Goal: Transaction & Acquisition: Purchase product/service

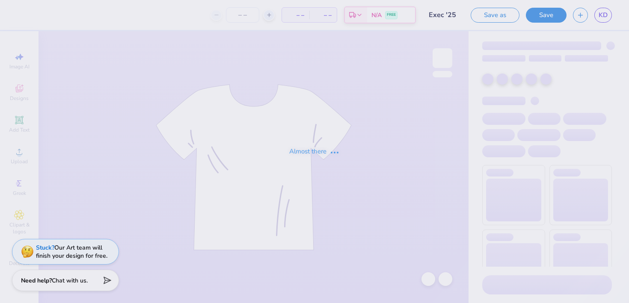
type input "Exec '25"
type input "14"
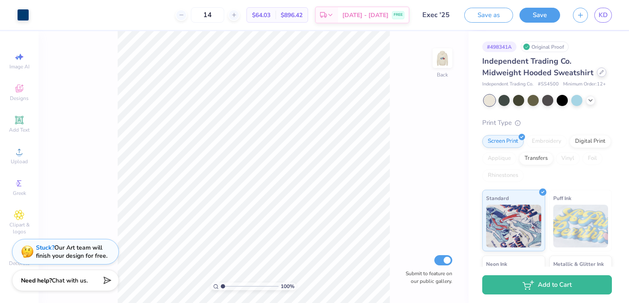
click at [597, 74] on div at bounding box center [601, 72] width 9 height 9
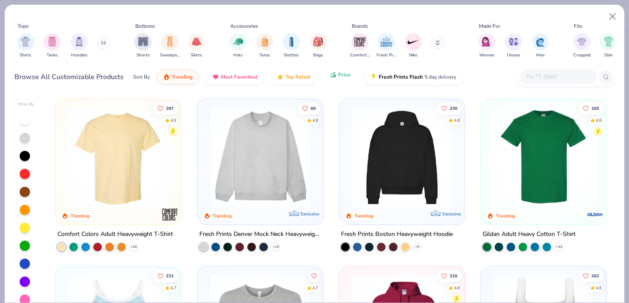
click at [335, 81] on button "Price" at bounding box center [340, 75] width 34 height 15
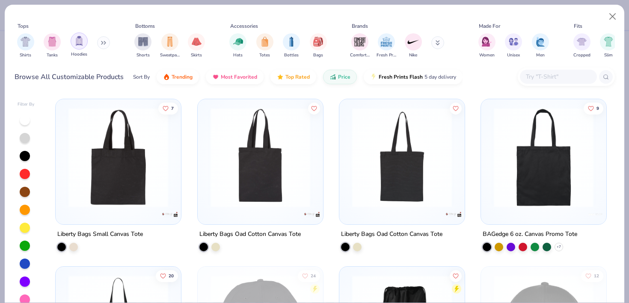
click at [77, 44] on img "filter for Hoodies" at bounding box center [78, 41] width 9 height 10
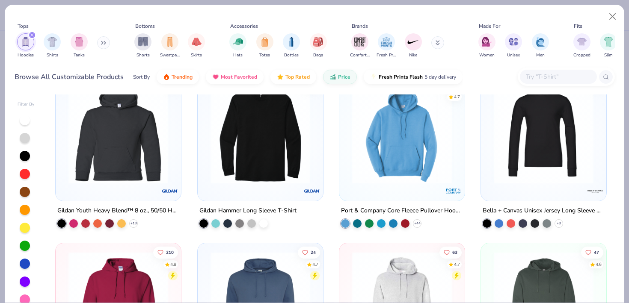
scroll to position [13, 0]
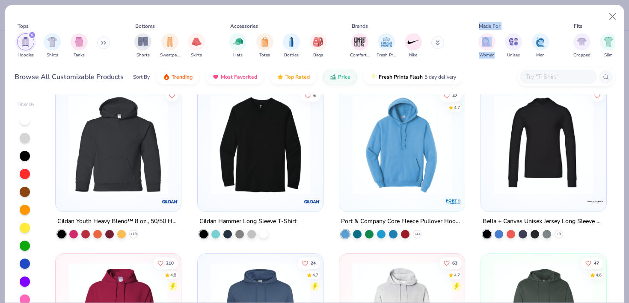
drag, startPoint x: 474, startPoint y: 13, endPoint x: 475, endPoint y: 62, distance: 49.7
click at [475, 62] on div "Tops Hoodies Shirts Tanks Bottoms Shorts Sweatpants Skirts Accessories Hats Tot…" at bounding box center [315, 49] width 620 height 88
click at [613, 10] on button "Close" at bounding box center [613, 17] width 16 height 16
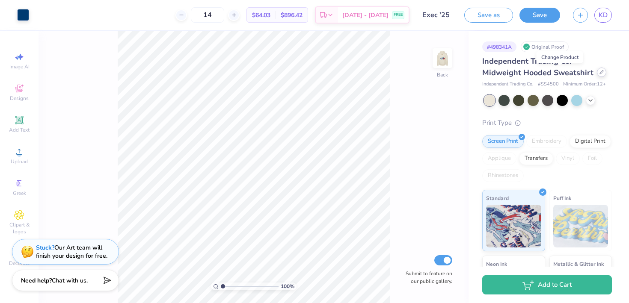
click at [597, 75] on div at bounding box center [601, 72] width 9 height 9
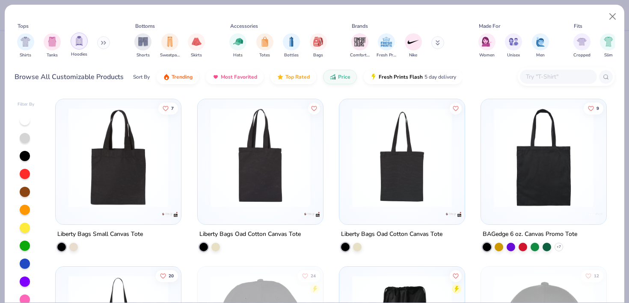
click at [78, 46] on img "filter for Hoodies" at bounding box center [78, 41] width 9 height 10
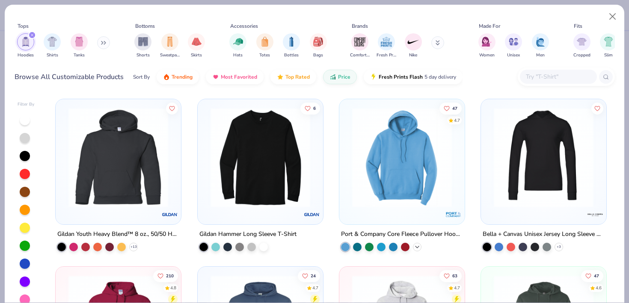
click at [418, 245] on icon at bounding box center [417, 247] width 7 height 7
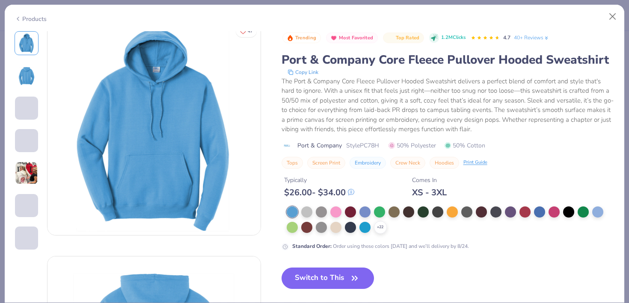
scroll to position [10, 0]
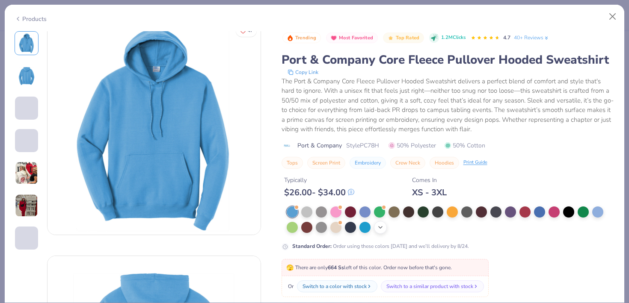
click at [376, 226] on div "+ 22" at bounding box center [380, 227] width 13 height 13
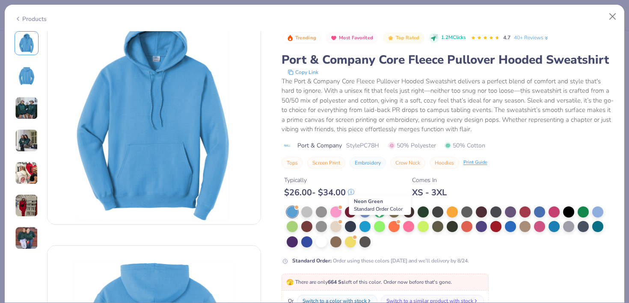
scroll to position [22, 0]
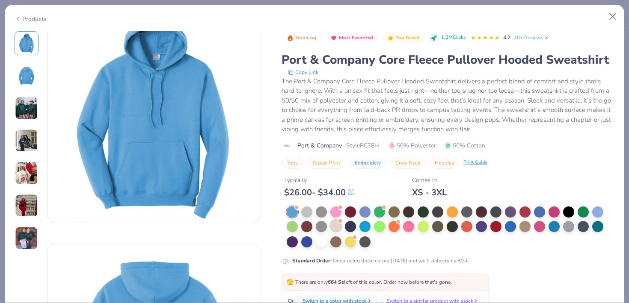
click at [337, 224] on div at bounding box center [335, 225] width 11 height 11
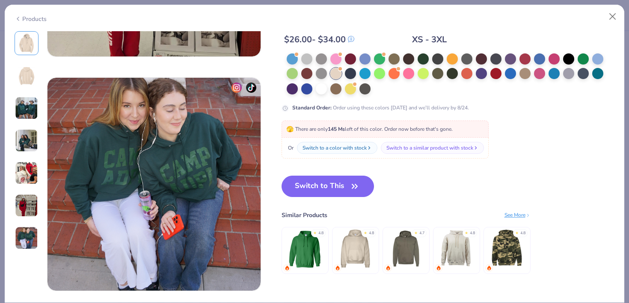
scroll to position [1401, 0]
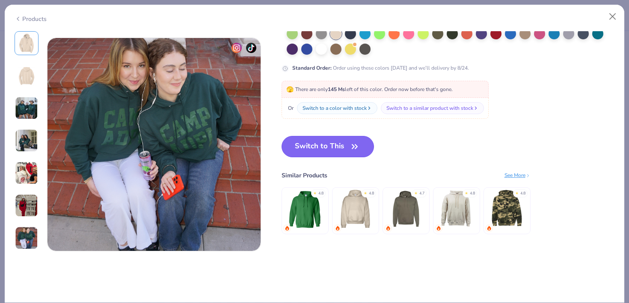
click at [348, 142] on button "Switch to This" at bounding box center [328, 146] width 93 height 21
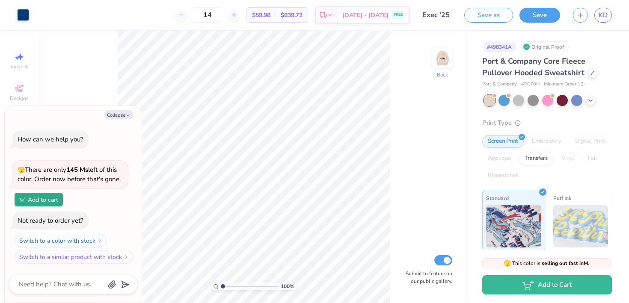
click at [589, 141] on div "Digital Print" at bounding box center [591, 141] width 42 height 13
click at [128, 114] on icon "button" at bounding box center [127, 115] width 5 height 5
type textarea "x"
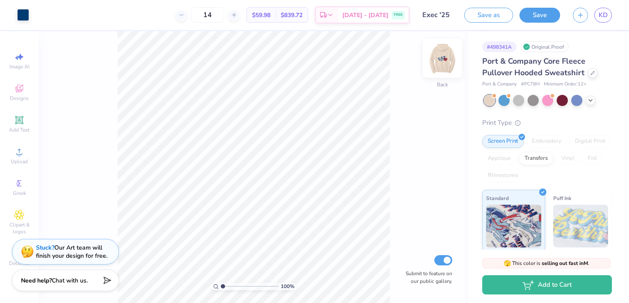
click at [447, 56] on img at bounding box center [442, 58] width 34 height 34
click at [563, 116] on div "Port & Company Core Fleece Pullover Hooded Sweatshirt Port & Company # PC78H Mi…" at bounding box center [547, 220] width 130 height 328
click at [592, 73] on icon at bounding box center [592, 72] width 3 height 3
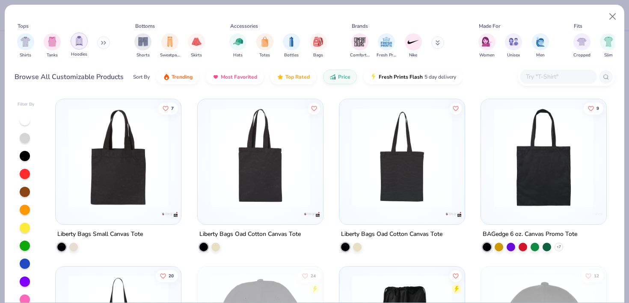
click at [79, 44] on img "filter for Hoodies" at bounding box center [78, 41] width 9 height 10
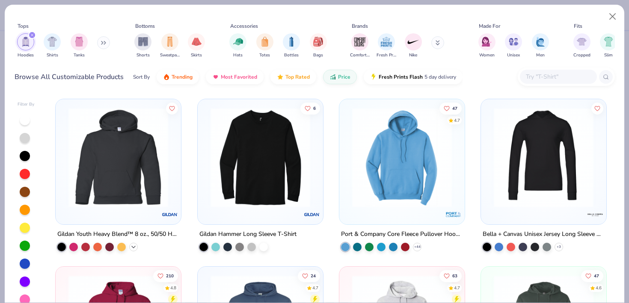
click at [133, 249] on icon at bounding box center [133, 247] width 7 height 7
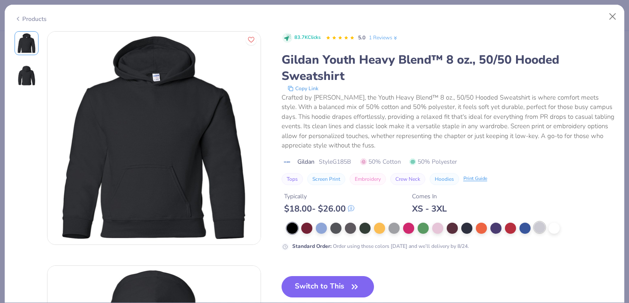
click at [538, 229] on div at bounding box center [539, 227] width 11 height 11
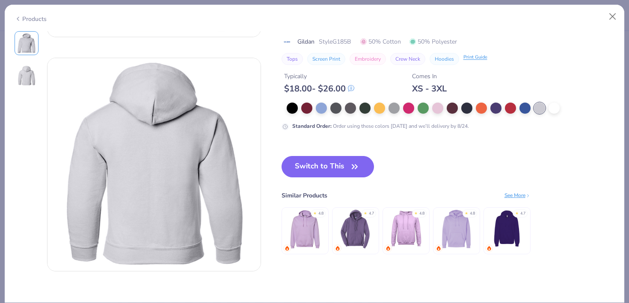
scroll to position [208, 0]
click at [352, 163] on icon "button" at bounding box center [355, 167] width 12 height 12
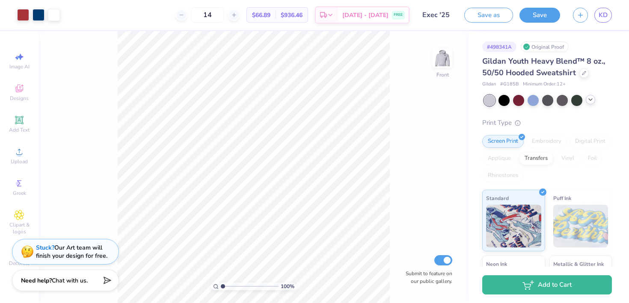
click at [591, 98] on icon at bounding box center [590, 99] width 7 height 7
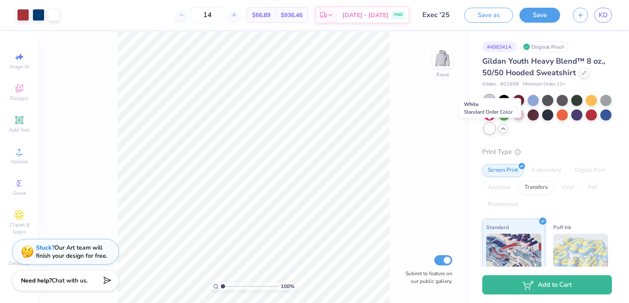
click at [486, 130] on div at bounding box center [489, 128] width 11 height 11
click at [490, 130] on div at bounding box center [489, 128] width 11 height 11
click at [487, 128] on div at bounding box center [489, 128] width 11 height 11
click at [521, 115] on div at bounding box center [518, 114] width 11 height 11
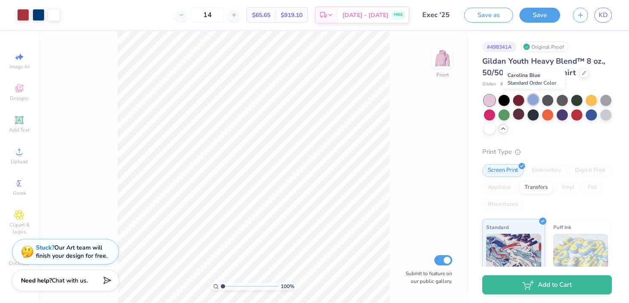
click at [535, 99] on div at bounding box center [533, 99] width 11 height 11
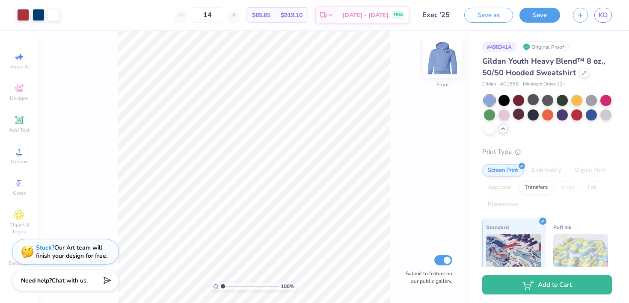
click at [443, 67] on img at bounding box center [442, 58] width 34 height 34
click at [601, 113] on div at bounding box center [606, 114] width 11 height 11
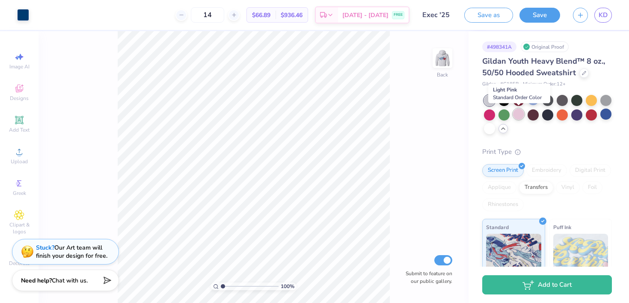
click at [518, 116] on div at bounding box center [518, 114] width 11 height 11
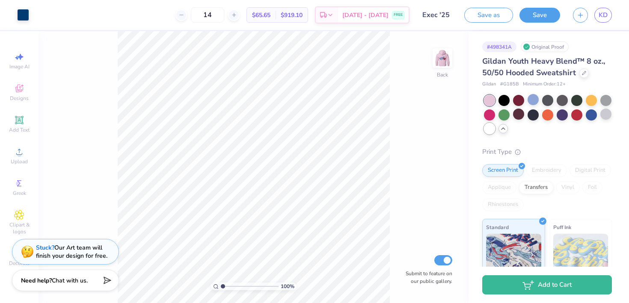
click at [488, 128] on div at bounding box center [489, 128] width 11 height 11
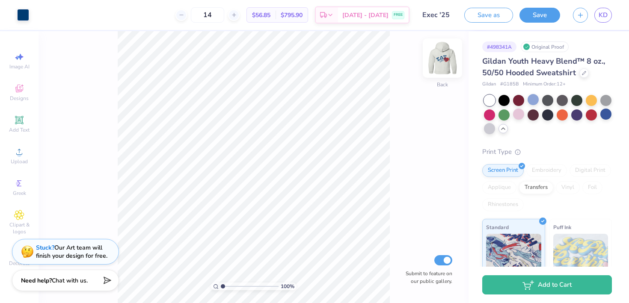
click at [449, 68] on img at bounding box center [442, 58] width 34 height 34
click at [582, 71] on icon at bounding box center [584, 72] width 4 height 4
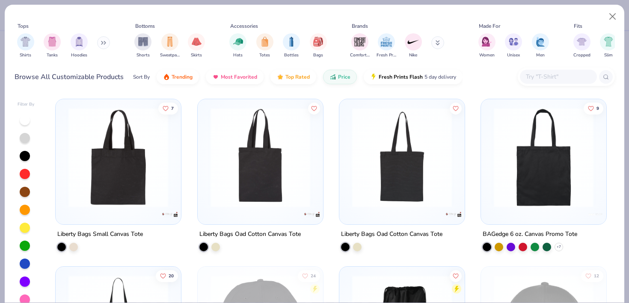
click at [102, 43] on icon at bounding box center [103, 43] width 5 height 4
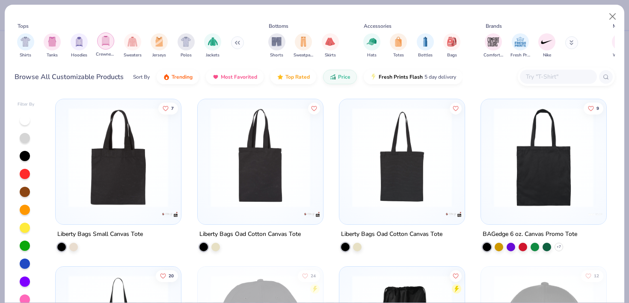
click at [103, 45] on img "filter for Crewnecks" at bounding box center [105, 41] width 9 height 10
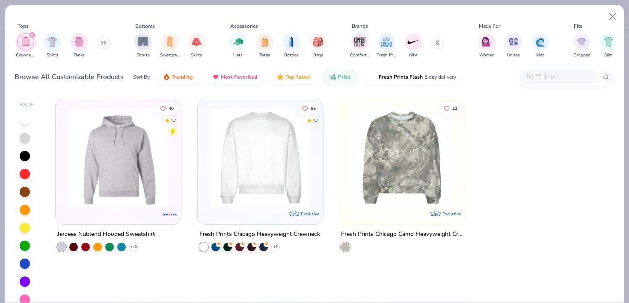
click at [151, 197] on img at bounding box center [118, 158] width 108 height 100
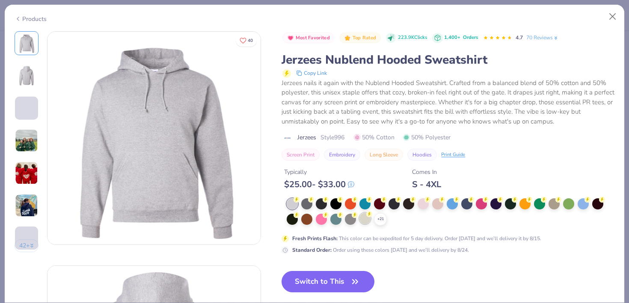
click at [366, 221] on div at bounding box center [365, 218] width 11 height 11
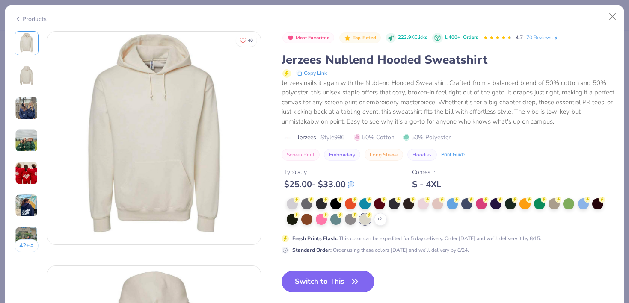
click at [332, 279] on button "Switch to This" at bounding box center [328, 281] width 93 height 21
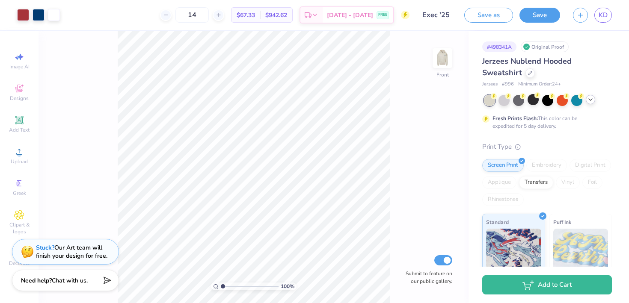
click at [593, 99] on icon at bounding box center [590, 99] width 7 height 7
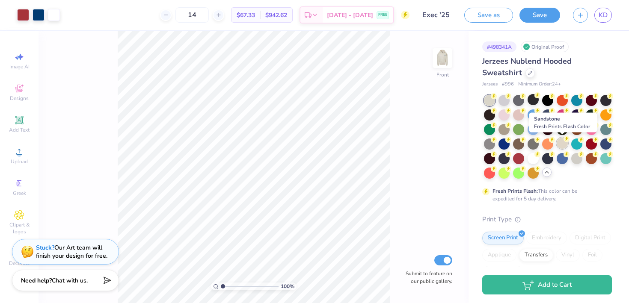
click at [561, 144] on div at bounding box center [562, 143] width 11 height 11
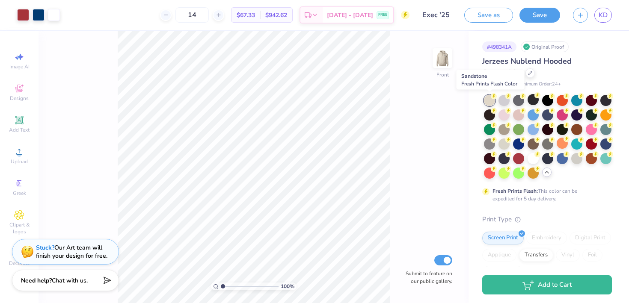
click at [492, 100] on div at bounding box center [489, 100] width 11 height 11
click at [530, 71] on icon at bounding box center [530, 72] width 4 height 4
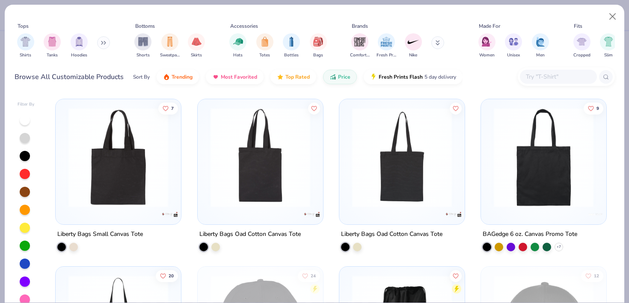
click at [109, 44] on button at bounding box center [103, 42] width 13 height 13
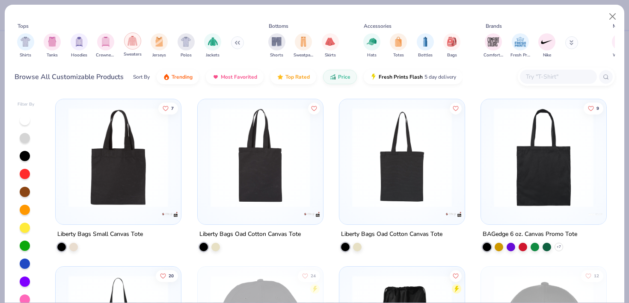
click at [127, 45] on div "filter for Sweaters" at bounding box center [132, 41] width 17 height 17
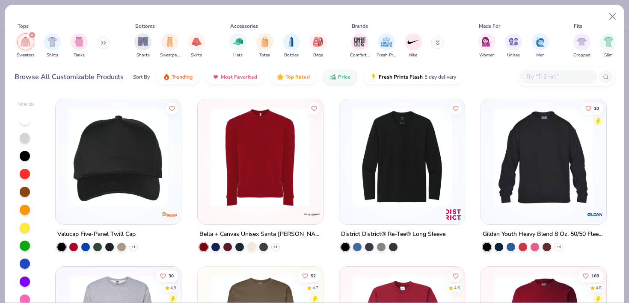
click at [251, 247] on div at bounding box center [251, 246] width 9 height 9
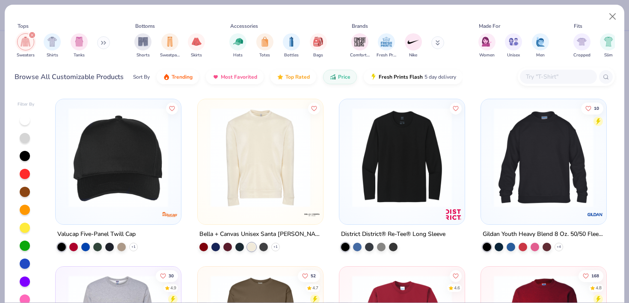
click at [247, 194] on div at bounding box center [151, 158] width 325 height 100
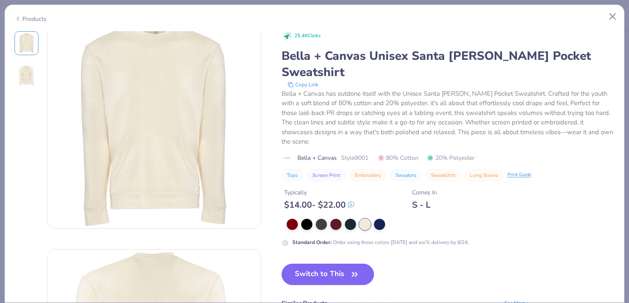
scroll to position [19, 0]
click at [332, 264] on button "Switch to This" at bounding box center [328, 274] width 93 height 21
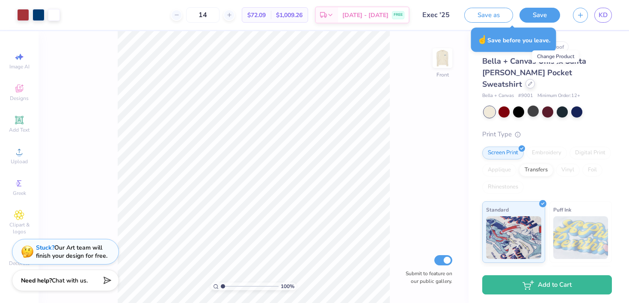
click at [532, 82] on icon at bounding box center [530, 84] width 4 height 4
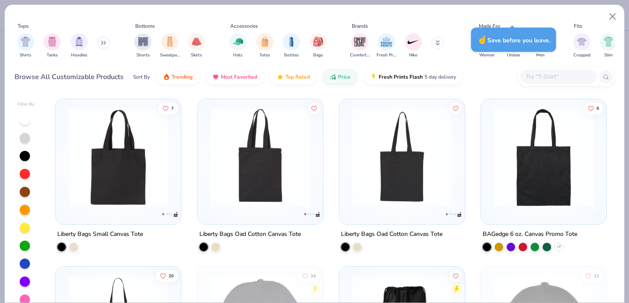
click at [102, 45] on button at bounding box center [103, 42] width 13 height 13
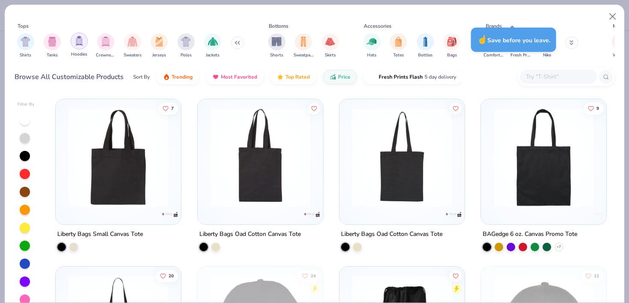
click at [77, 45] on img "filter for Hoodies" at bounding box center [78, 41] width 9 height 10
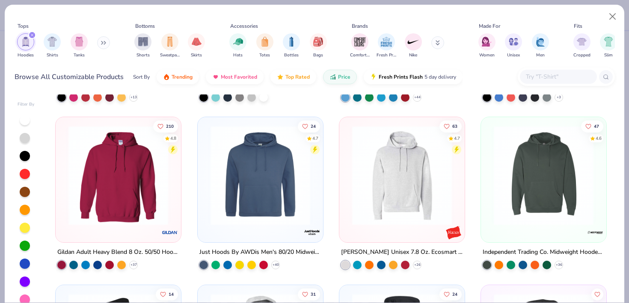
scroll to position [161, 0]
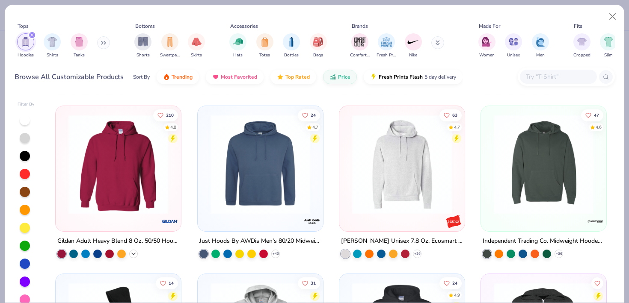
click at [134, 253] on icon at bounding box center [133, 254] width 7 height 7
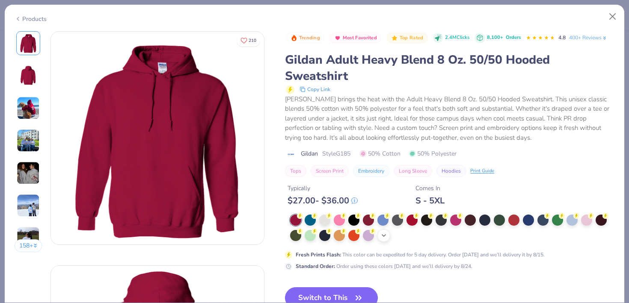
click at [382, 237] on icon at bounding box center [384, 235] width 7 height 7
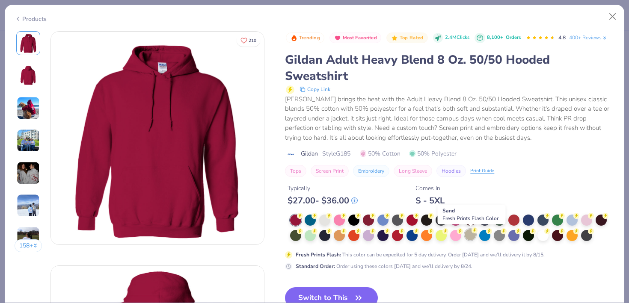
click at [472, 235] on div at bounding box center [470, 234] width 11 height 11
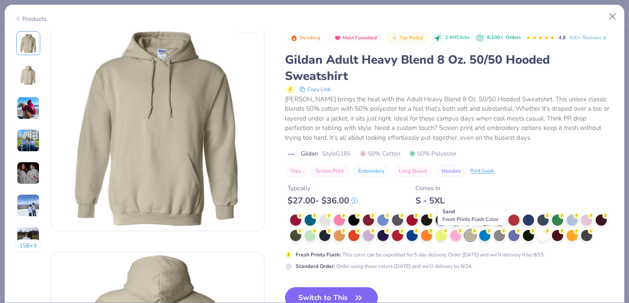
scroll to position [16, 0]
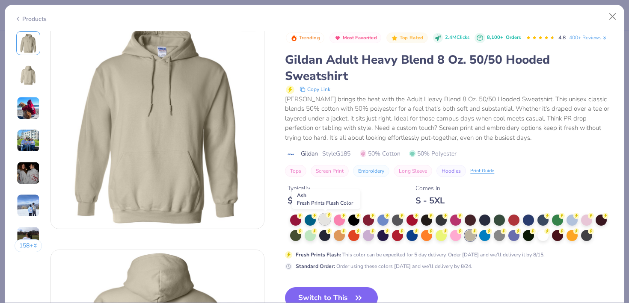
click at [322, 219] on div at bounding box center [324, 219] width 11 height 11
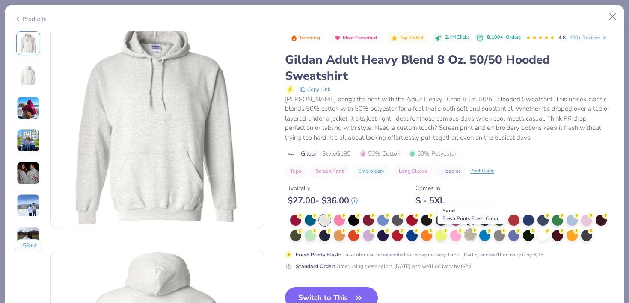
click at [467, 240] on div at bounding box center [470, 234] width 11 height 11
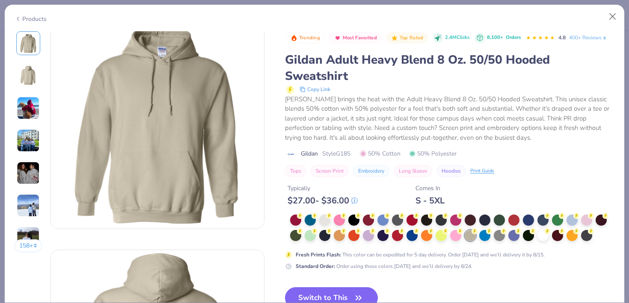
scroll to position [30, 0]
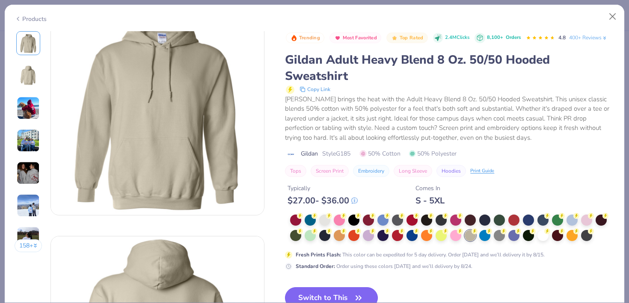
click at [356, 295] on icon "button" at bounding box center [359, 298] width 12 height 12
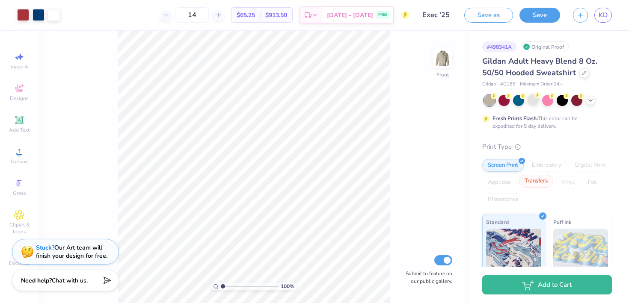
click at [542, 187] on div "Transfers" at bounding box center [536, 181] width 34 height 13
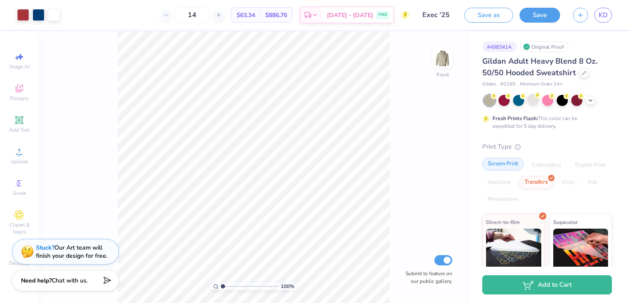
click at [495, 168] on div "Screen Print" at bounding box center [503, 164] width 42 height 13
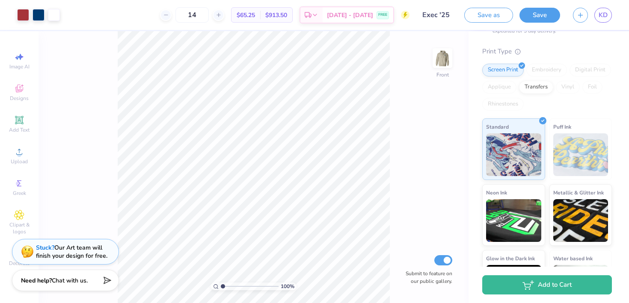
scroll to position [96, 0]
click at [538, 82] on div "Transfers" at bounding box center [536, 85] width 34 height 13
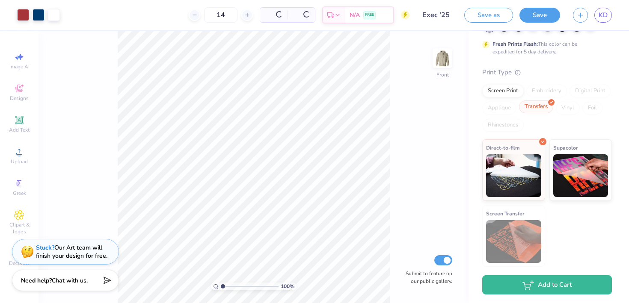
scroll to position [74, 0]
click at [494, 91] on div "Screen Print" at bounding box center [503, 89] width 42 height 13
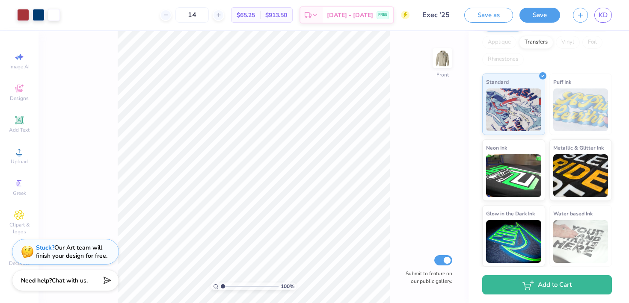
scroll to position [0, 0]
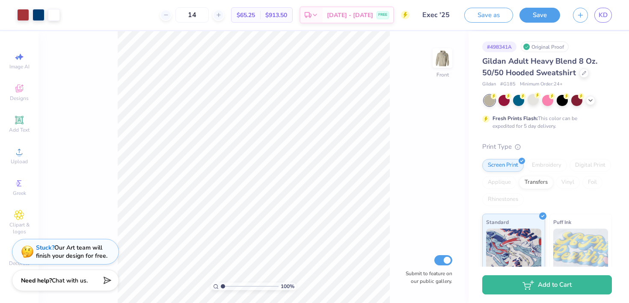
click at [592, 170] on div "Digital Print" at bounding box center [591, 165] width 42 height 13
click at [592, 98] on icon at bounding box center [590, 99] width 7 height 7
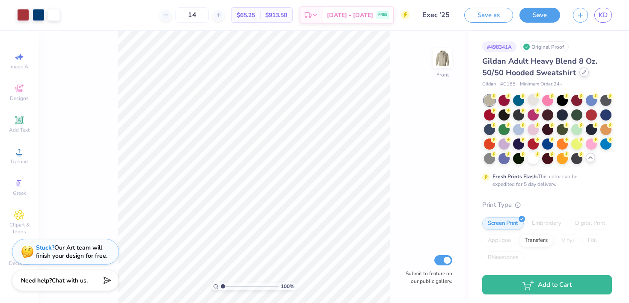
click at [583, 74] on icon at bounding box center [584, 72] width 4 height 4
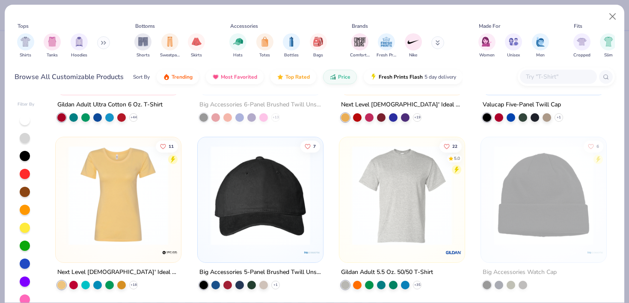
scroll to position [814, 0]
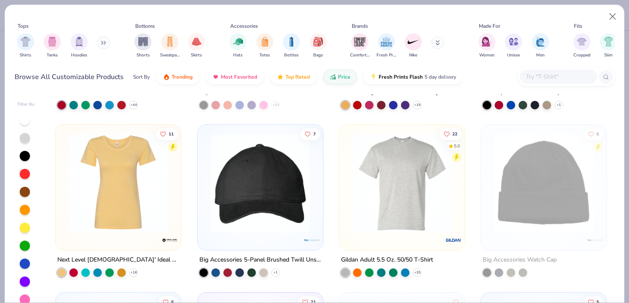
click at [106, 42] on icon at bounding box center [103, 43] width 5 height 4
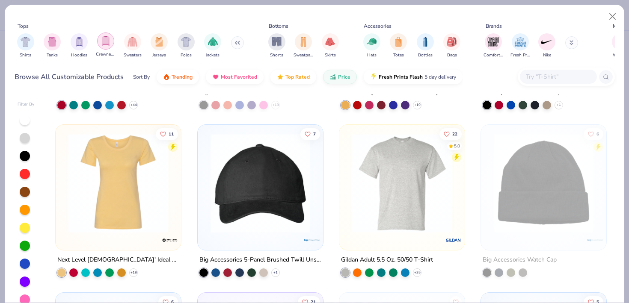
click at [113, 39] on div "filter for Crewnecks" at bounding box center [105, 41] width 17 height 17
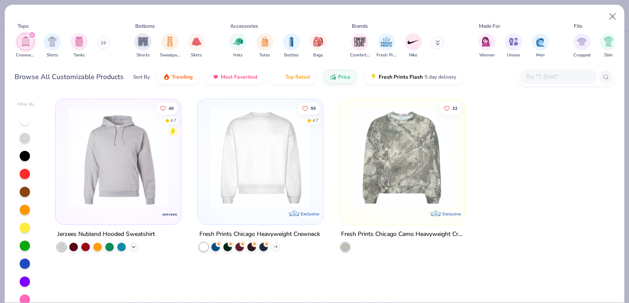
click at [133, 249] on icon at bounding box center [133, 247] width 7 height 7
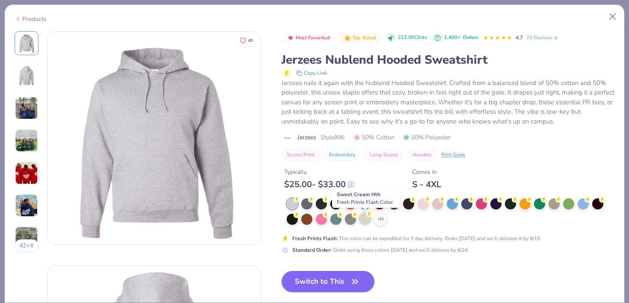
click at [363, 222] on div at bounding box center [365, 218] width 11 height 11
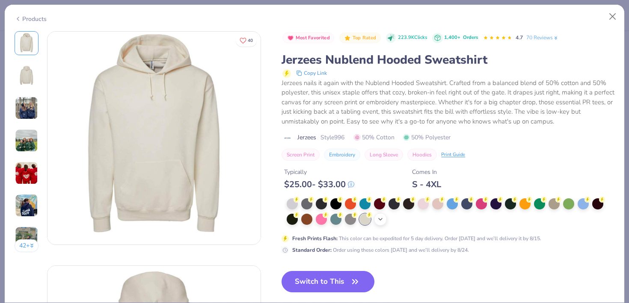
click at [381, 224] on div "+ 21" at bounding box center [380, 219] width 13 height 13
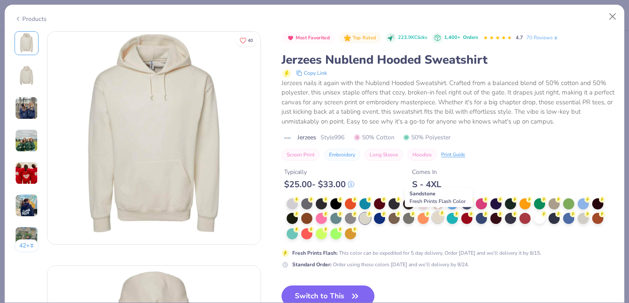
click at [435, 219] on div at bounding box center [437, 217] width 11 height 11
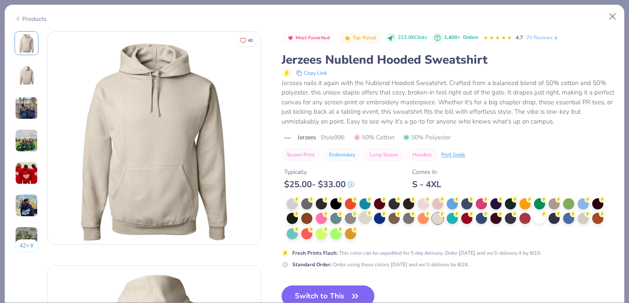
click at [366, 213] on div at bounding box center [365, 217] width 11 height 11
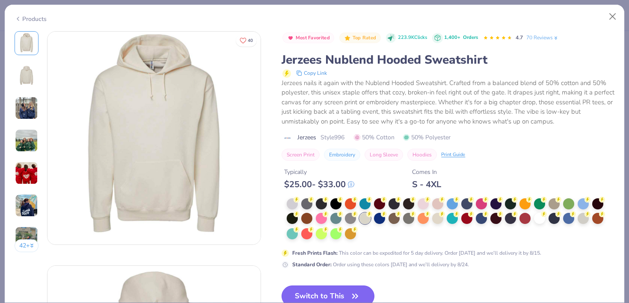
click at [343, 295] on button "Switch to This" at bounding box center [328, 296] width 93 height 21
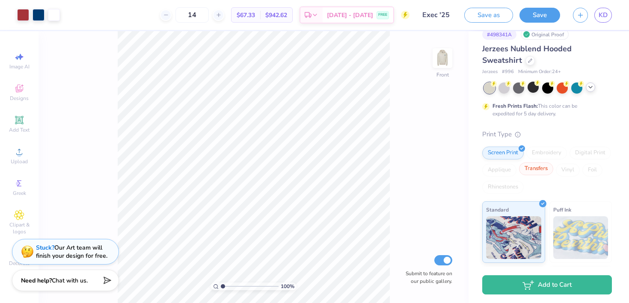
scroll to position [15, 0]
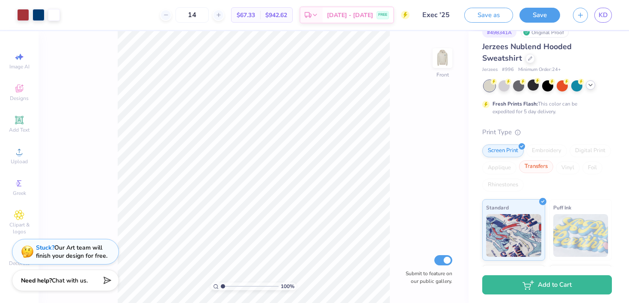
click at [540, 168] on div "Transfers" at bounding box center [536, 167] width 34 height 13
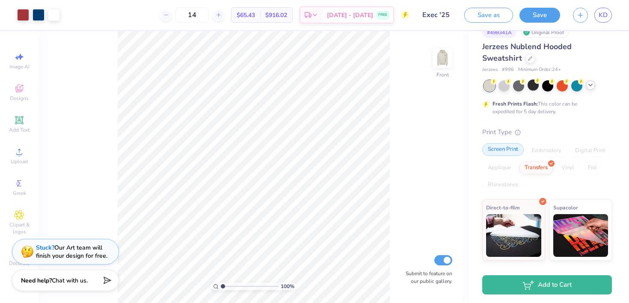
click at [506, 151] on div "Screen Print" at bounding box center [503, 149] width 42 height 13
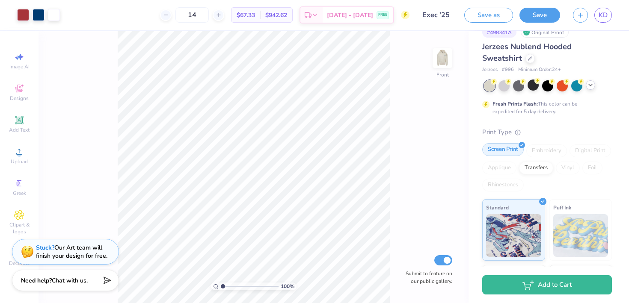
scroll to position [0, 0]
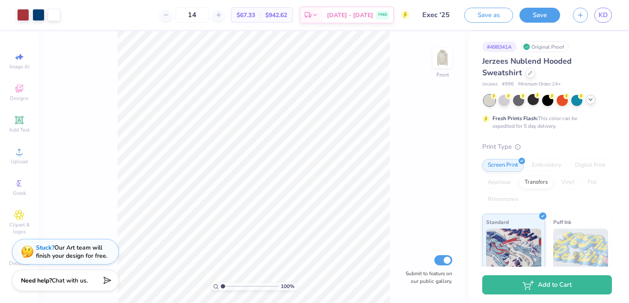
click at [597, 97] on div at bounding box center [548, 100] width 128 height 11
click at [594, 98] on icon at bounding box center [590, 99] width 7 height 7
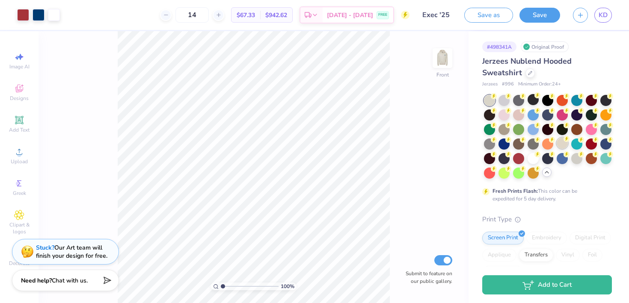
click at [562, 147] on div at bounding box center [562, 143] width 11 height 11
click at [493, 99] on circle at bounding box center [494, 96] width 6 height 6
click at [503, 100] on div at bounding box center [504, 99] width 11 height 11
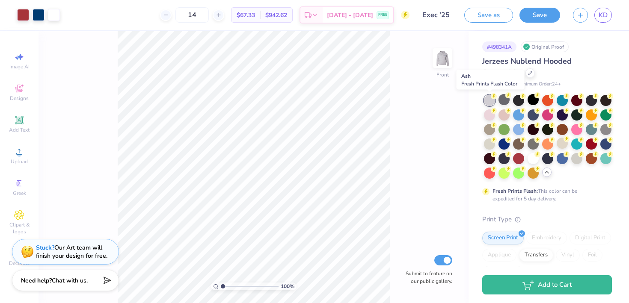
click at [491, 100] on div at bounding box center [489, 100] width 11 height 11
click at [488, 141] on div at bounding box center [489, 143] width 11 height 11
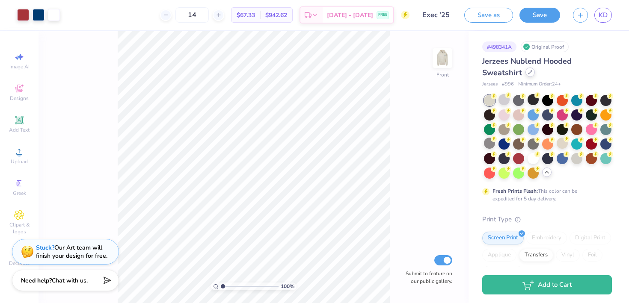
click at [528, 73] on icon at bounding box center [530, 72] width 4 height 4
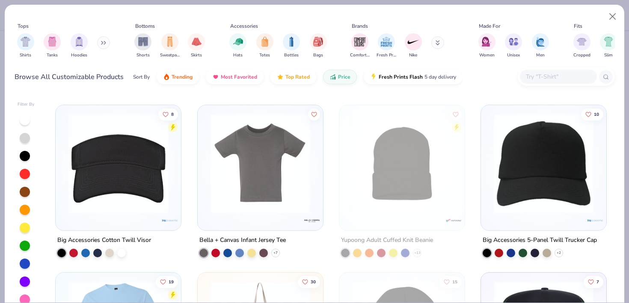
scroll to position [1310, 0]
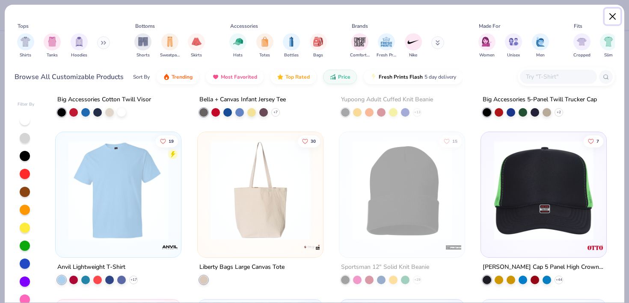
click at [608, 15] on button "Close" at bounding box center [613, 17] width 16 height 16
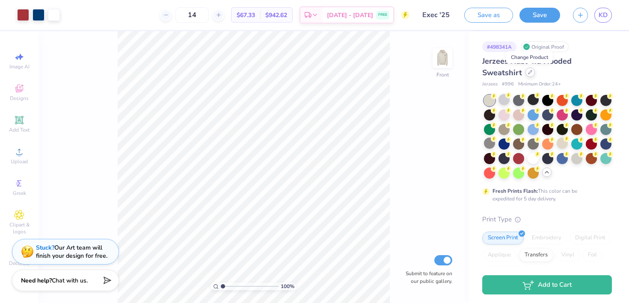
click at [530, 72] on icon at bounding box center [530, 72] width 4 height 4
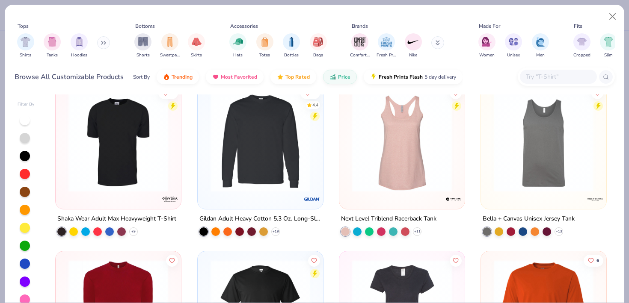
scroll to position [3386, 0]
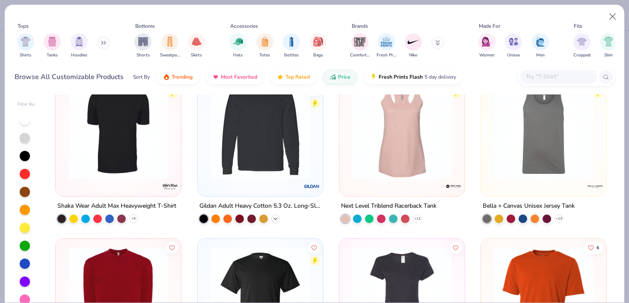
click at [274, 219] on icon at bounding box center [275, 219] width 7 height 7
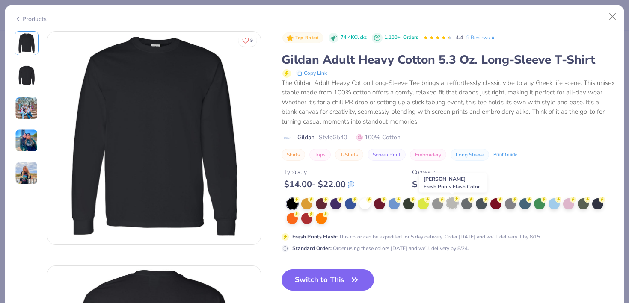
click at [451, 207] on div at bounding box center [452, 203] width 11 height 11
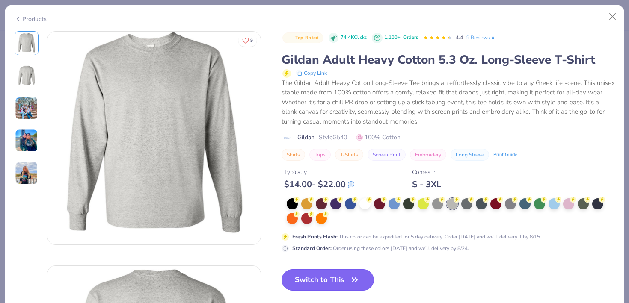
click at [350, 275] on icon "button" at bounding box center [355, 280] width 12 height 12
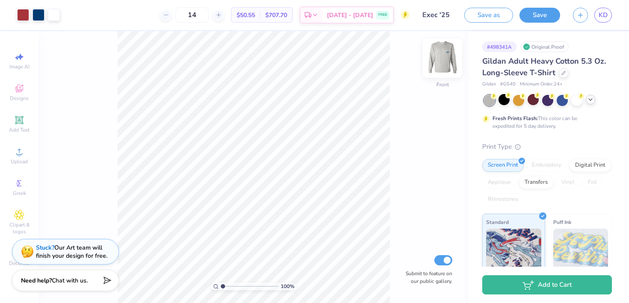
click at [442, 67] on img at bounding box center [442, 58] width 34 height 34
click at [442, 67] on img at bounding box center [442, 58] width 17 height 17
click at [591, 101] on icon at bounding box center [590, 99] width 7 height 7
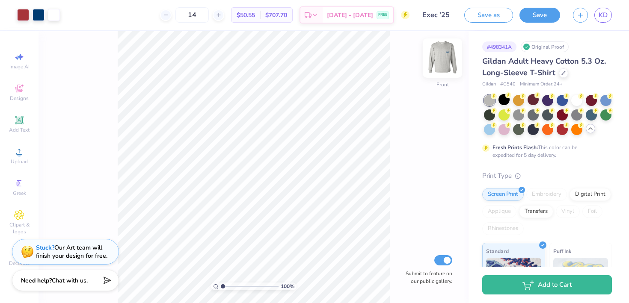
click at [443, 57] on img at bounding box center [442, 58] width 34 height 34
click at [578, 101] on div at bounding box center [576, 99] width 11 height 11
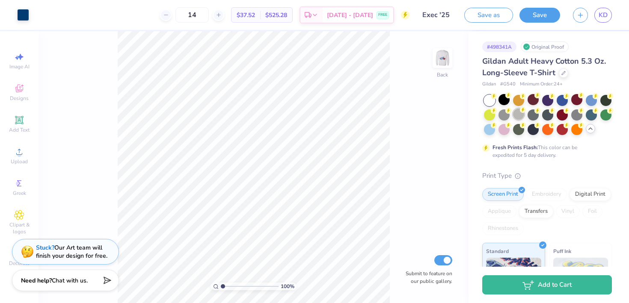
click at [519, 115] on div at bounding box center [518, 114] width 11 height 11
click at [501, 129] on div at bounding box center [504, 128] width 11 height 11
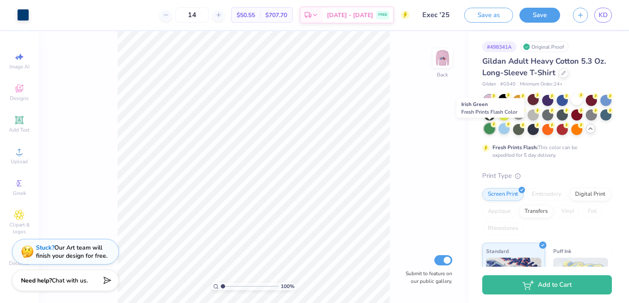
click at [489, 130] on div at bounding box center [489, 128] width 11 height 11
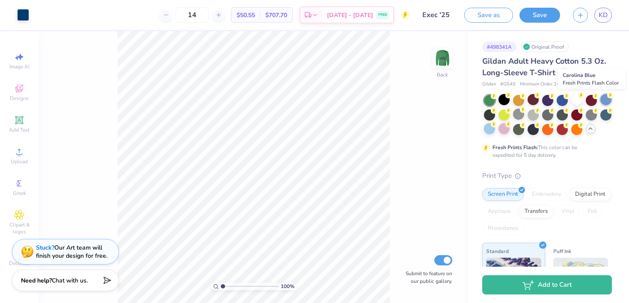
click at [604, 103] on div at bounding box center [606, 99] width 11 height 11
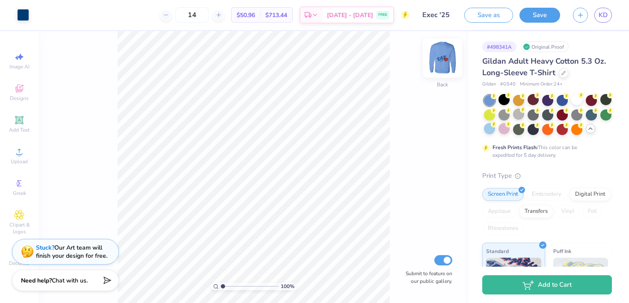
click at [447, 68] on img at bounding box center [442, 58] width 34 height 34
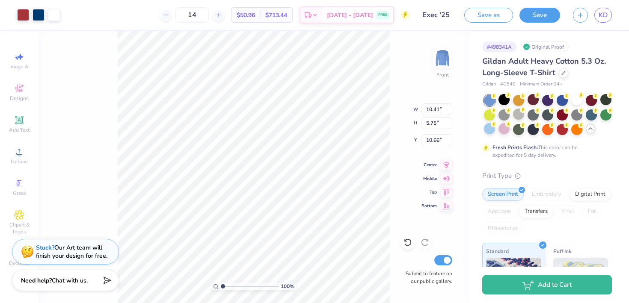
type input "10.66"
click at [610, 146] on div "Fresh Prints Flash: This color can be expedited for 5 day delivery." at bounding box center [547, 127] width 130 height 64
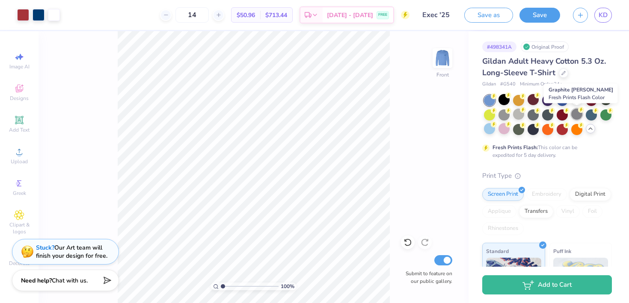
click at [576, 117] on div at bounding box center [576, 114] width 11 height 11
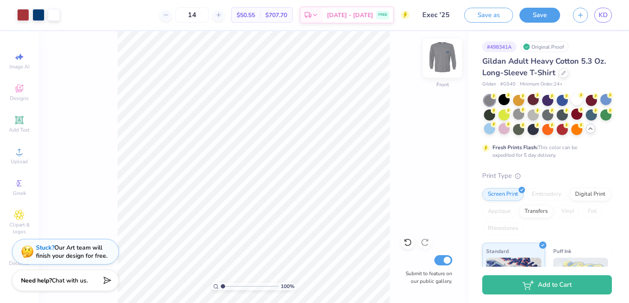
click at [441, 60] on img at bounding box center [442, 58] width 34 height 34
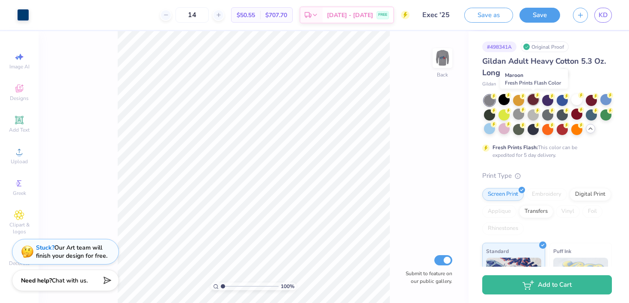
click at [528, 101] on div at bounding box center [533, 99] width 11 height 11
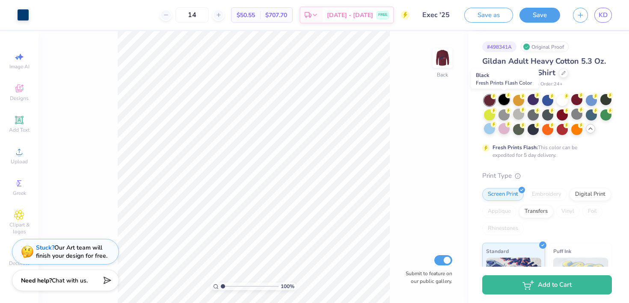
click at [502, 104] on div at bounding box center [504, 99] width 11 height 11
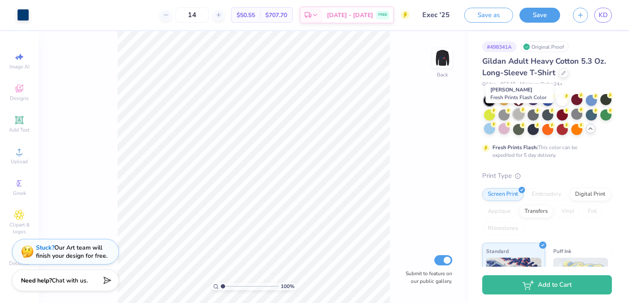
click at [517, 117] on div at bounding box center [518, 114] width 11 height 11
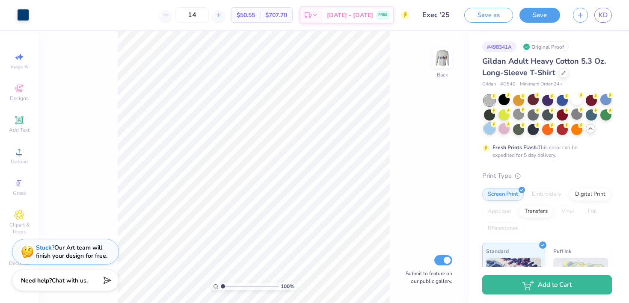
click at [489, 128] on div at bounding box center [489, 128] width 11 height 11
click at [440, 68] on img at bounding box center [442, 58] width 34 height 34
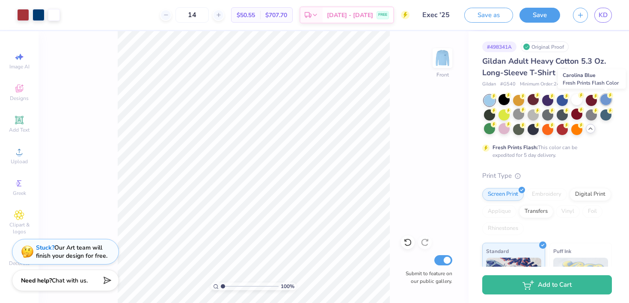
click at [605, 98] on div at bounding box center [606, 99] width 11 height 11
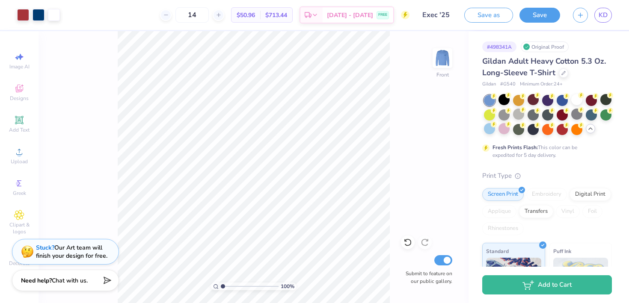
click at [607, 168] on div "Gildan Adult Heavy Cotton 5.3 Oz. Long-Sleeve T-Shirt Gildan # G540 Minimum Ord…" at bounding box center [547, 246] width 130 height 381
click at [563, 74] on icon at bounding box center [564, 72] width 4 height 4
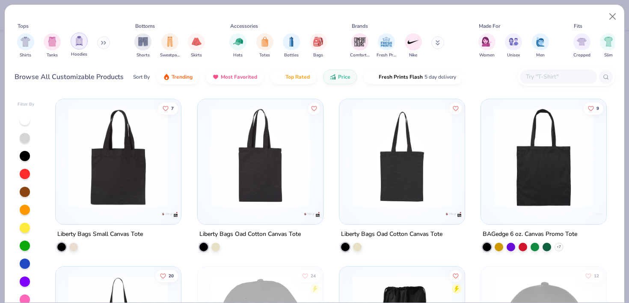
click at [78, 42] on img "filter for Hoodies" at bounding box center [78, 41] width 9 height 10
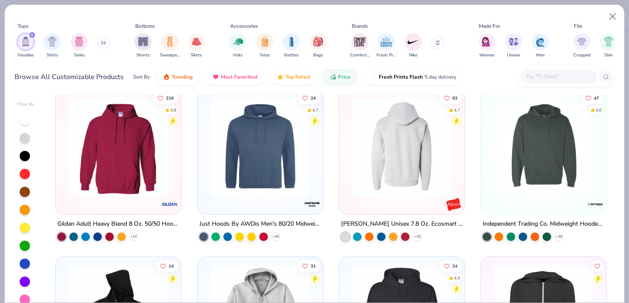
scroll to position [175, 0]
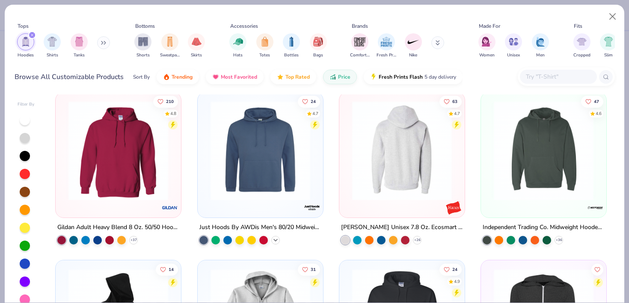
click at [275, 238] on icon at bounding box center [275, 240] width 7 height 7
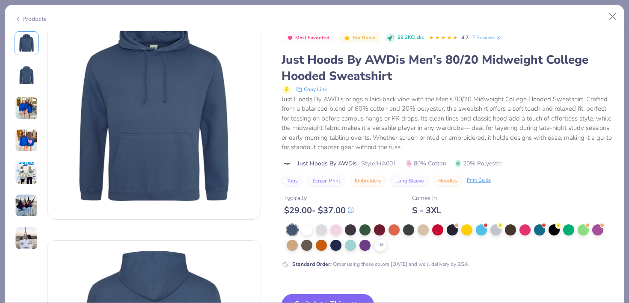
scroll to position [27, 0]
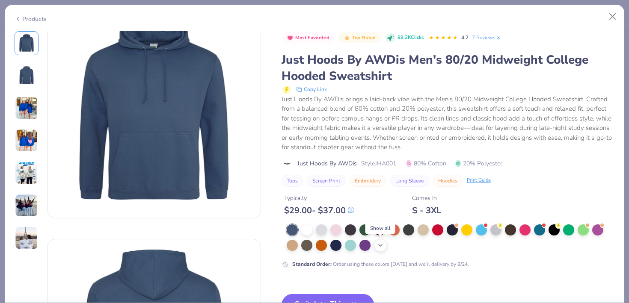
click at [381, 244] on icon at bounding box center [380, 245] width 7 height 7
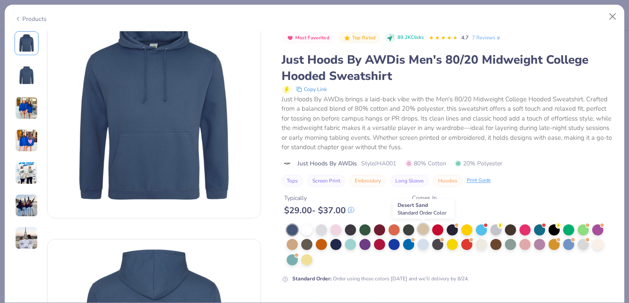
click at [420, 230] on div at bounding box center [423, 229] width 11 height 11
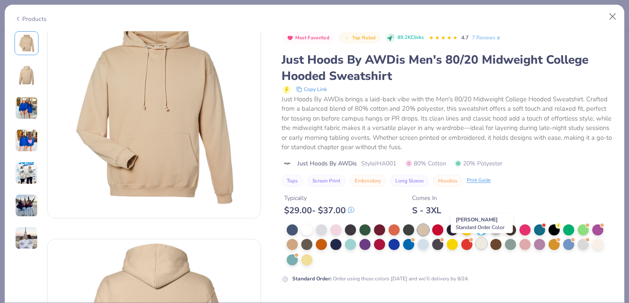
click at [482, 248] on div at bounding box center [481, 243] width 11 height 11
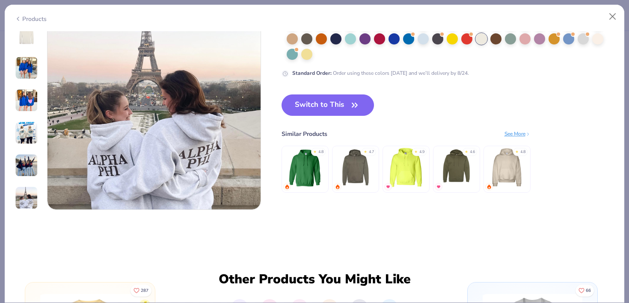
scroll to position [1427, 0]
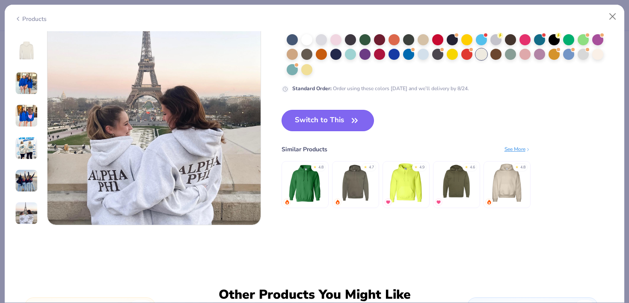
click at [320, 124] on button "Switch to This" at bounding box center [328, 120] width 93 height 21
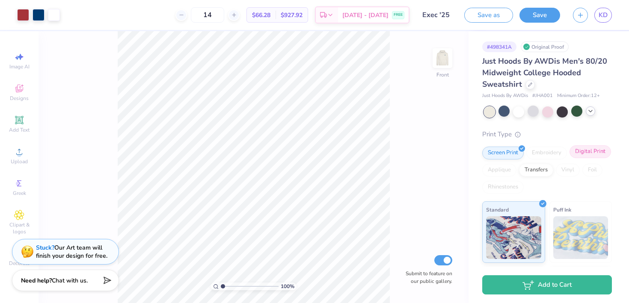
click at [579, 151] on div "Digital Print" at bounding box center [591, 152] width 42 height 13
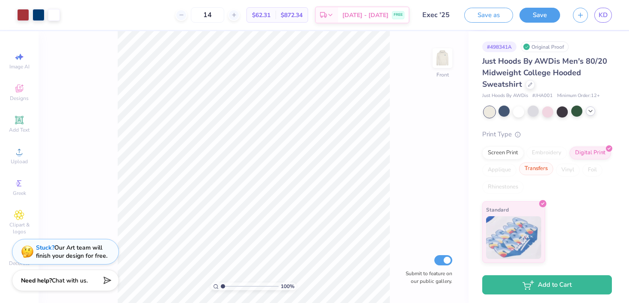
click at [535, 163] on div "Transfers" at bounding box center [536, 169] width 34 height 13
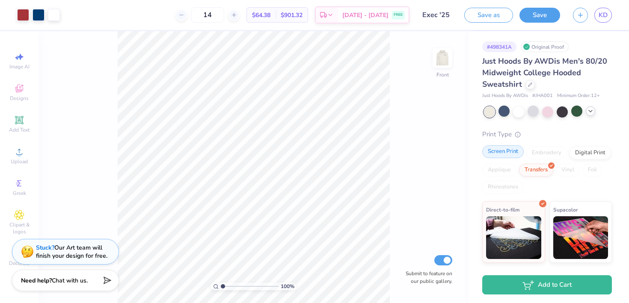
click at [515, 153] on div "Screen Print" at bounding box center [503, 152] width 42 height 13
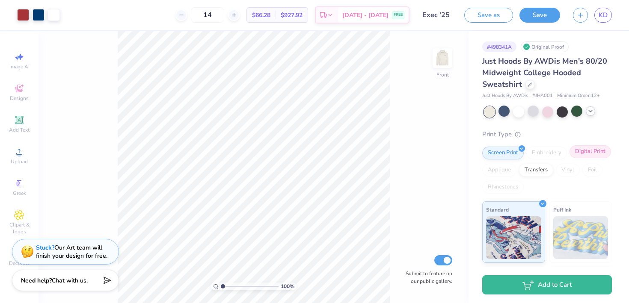
click at [578, 151] on div "Digital Print" at bounding box center [591, 152] width 42 height 13
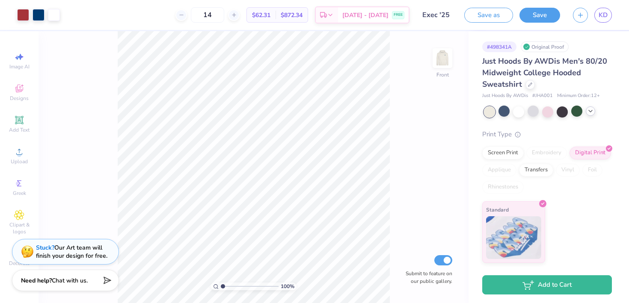
click at [502, 145] on div "Print Type Screen Print Embroidery Digital Print Applique Transfers Vinyl Foil …" at bounding box center [547, 197] width 130 height 134
click at [502, 149] on div "Screen Print" at bounding box center [503, 152] width 42 height 13
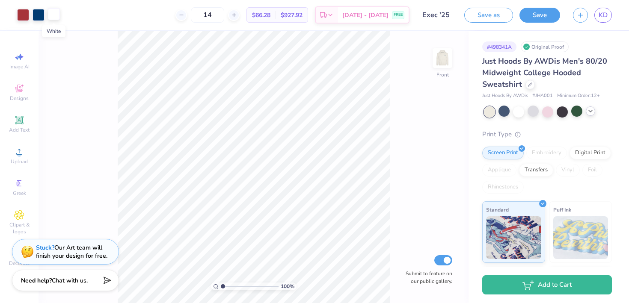
click at [49, 15] on div at bounding box center [54, 14] width 12 height 12
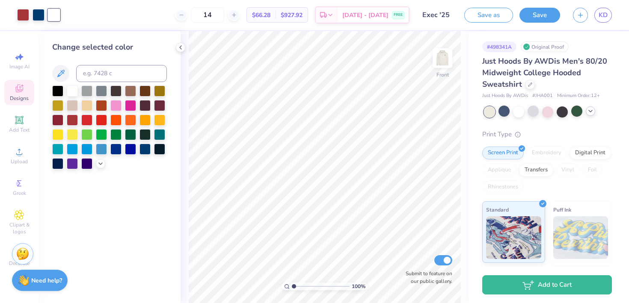
click at [18, 94] on div "Designs" at bounding box center [19, 92] width 30 height 25
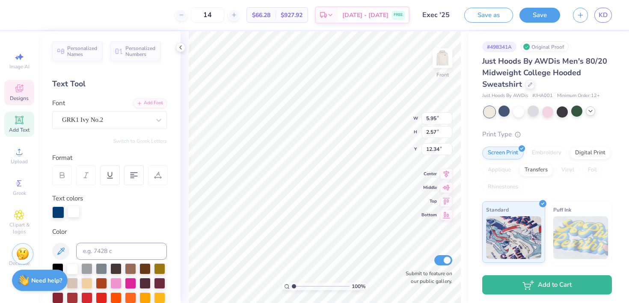
click at [73, 210] on div at bounding box center [74, 212] width 12 height 12
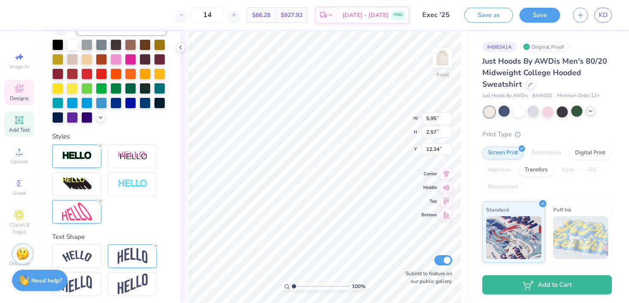
scroll to position [227, 0]
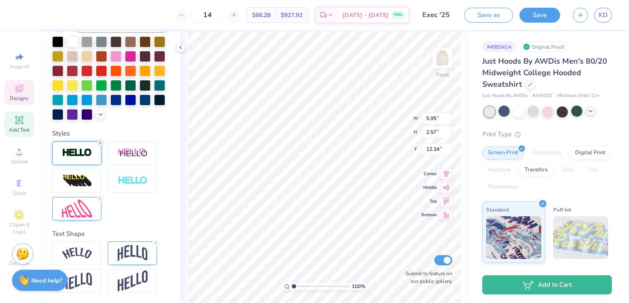
click at [101, 140] on icon at bounding box center [100, 142] width 5 height 5
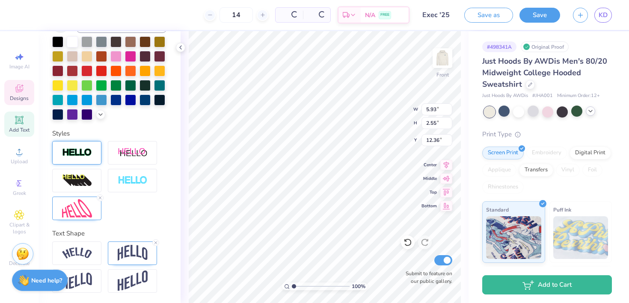
type input "5.93"
type input "2.55"
type input "12.36"
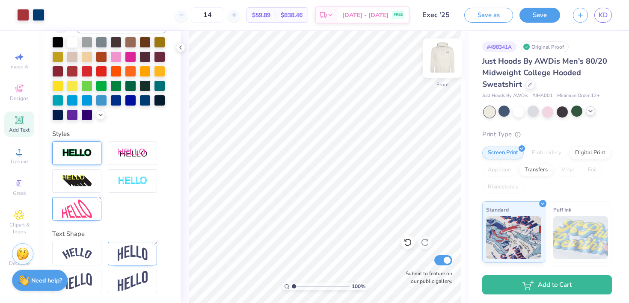
click at [442, 53] on img at bounding box center [442, 58] width 34 height 34
click at [442, 53] on img at bounding box center [442, 58] width 17 height 17
click at [453, 65] on img at bounding box center [442, 58] width 34 height 34
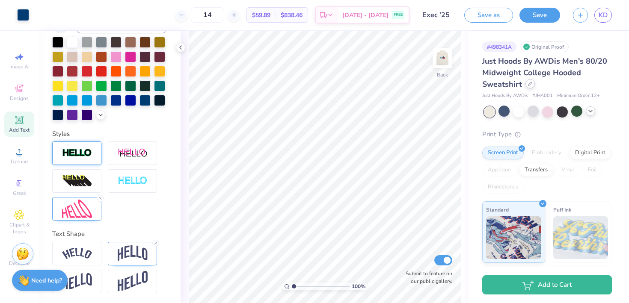
click at [528, 84] on icon at bounding box center [530, 84] width 4 height 4
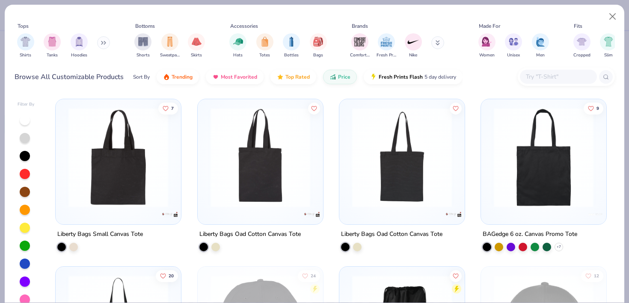
click at [100, 42] on button at bounding box center [103, 42] width 13 height 13
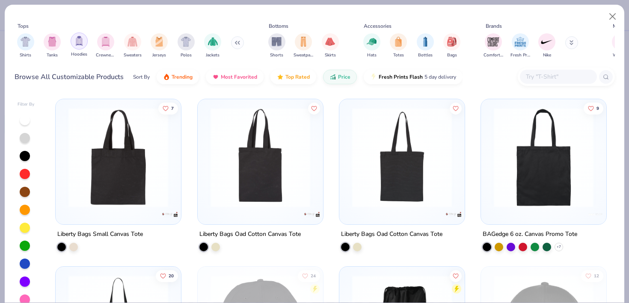
click at [82, 42] on img "filter for Hoodies" at bounding box center [78, 41] width 9 height 10
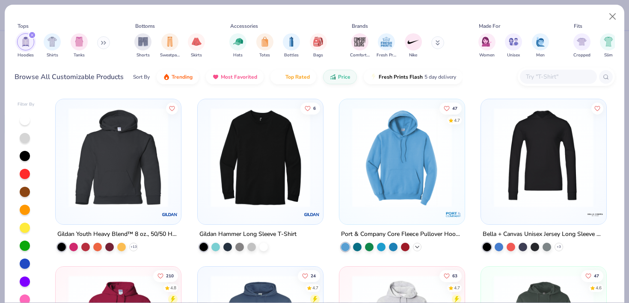
click at [418, 247] on icon at bounding box center [417, 247] width 7 height 7
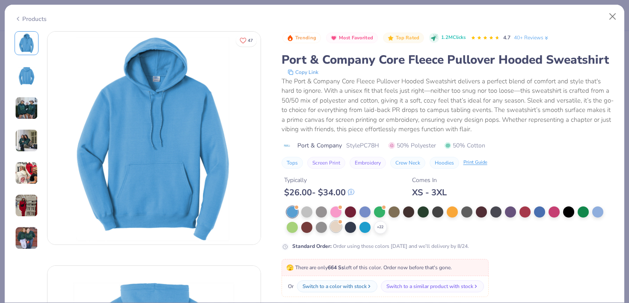
click at [332, 227] on div at bounding box center [335, 226] width 11 height 11
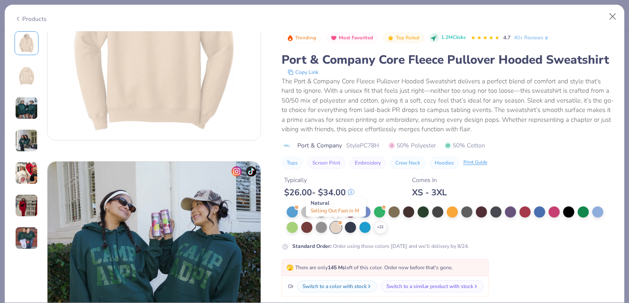
scroll to position [367, 0]
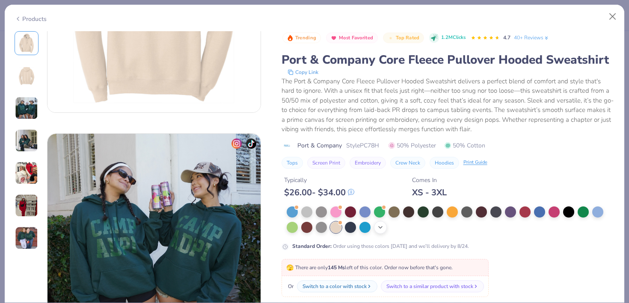
click at [380, 227] on icon at bounding box center [380, 227] width 7 height 7
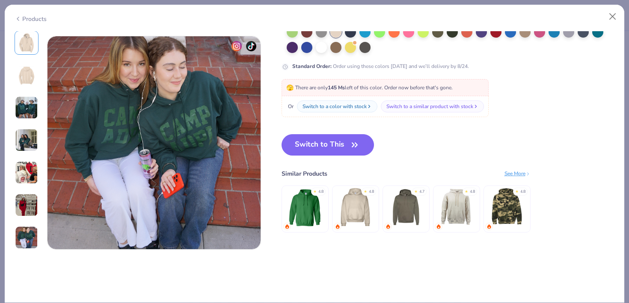
scroll to position [1387, 0]
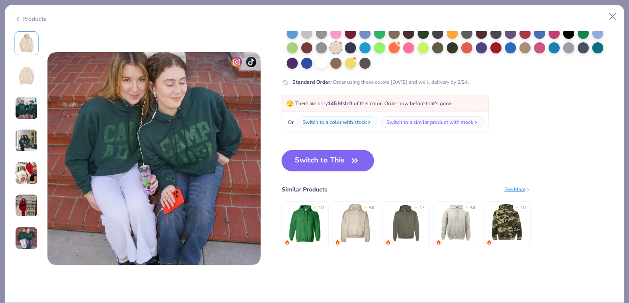
click at [345, 156] on button "Switch to This" at bounding box center [328, 160] width 93 height 21
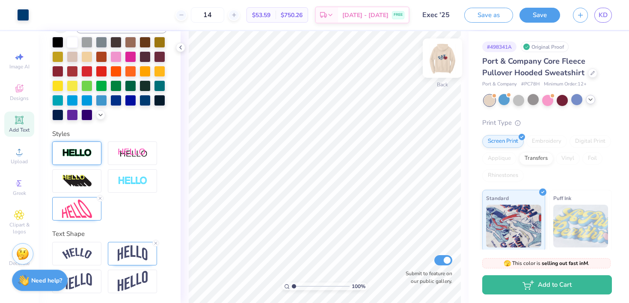
click at [446, 64] on img at bounding box center [442, 58] width 34 height 34
click at [592, 70] on div at bounding box center [592, 72] width 9 height 9
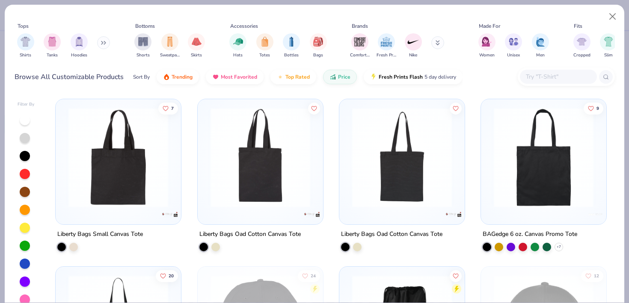
click at [101, 41] on button at bounding box center [103, 42] width 13 height 13
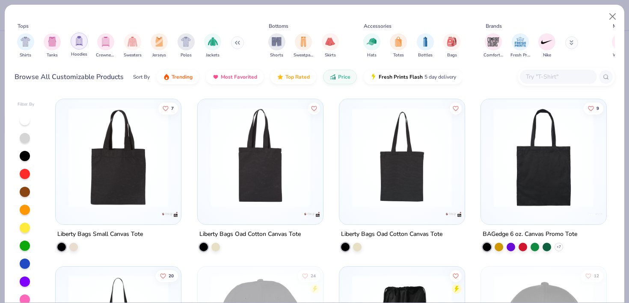
click at [80, 39] on img "filter for Hoodies" at bounding box center [78, 41] width 9 height 10
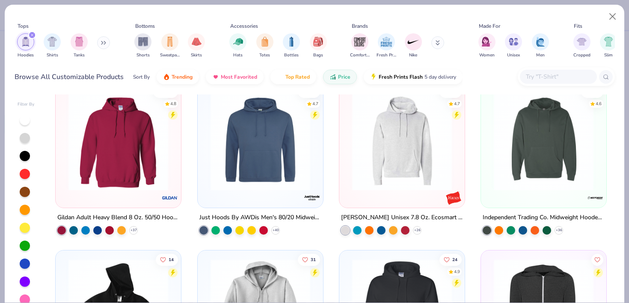
scroll to position [184, 0]
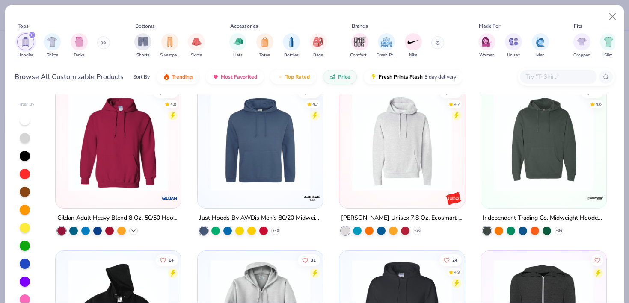
click at [132, 229] on icon at bounding box center [133, 231] width 7 height 7
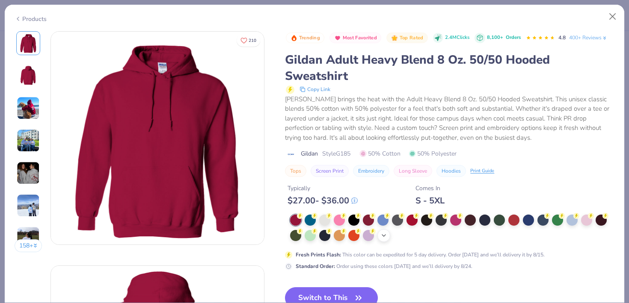
click at [388, 235] on div "+ 15" at bounding box center [384, 235] width 13 height 13
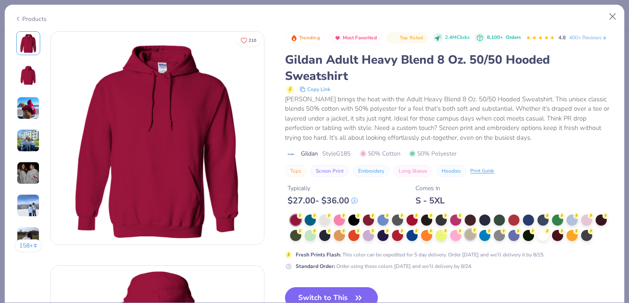
click at [472, 236] on div at bounding box center [470, 234] width 11 height 11
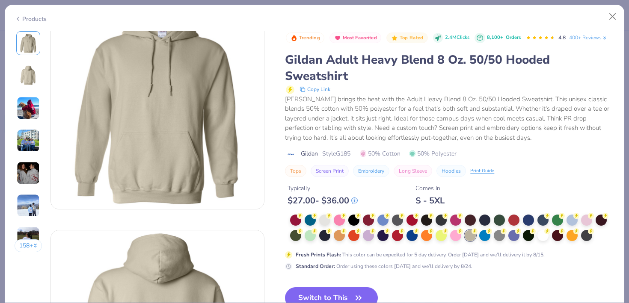
scroll to position [46, 0]
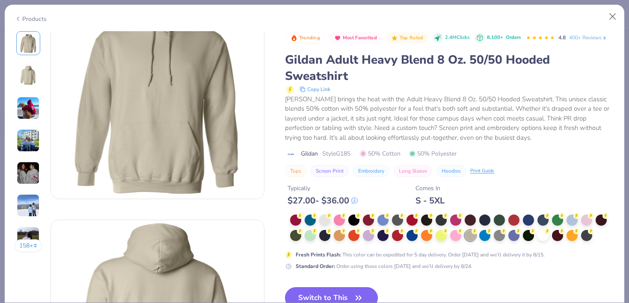
click at [336, 296] on button "Switch to This" at bounding box center [331, 298] width 93 height 21
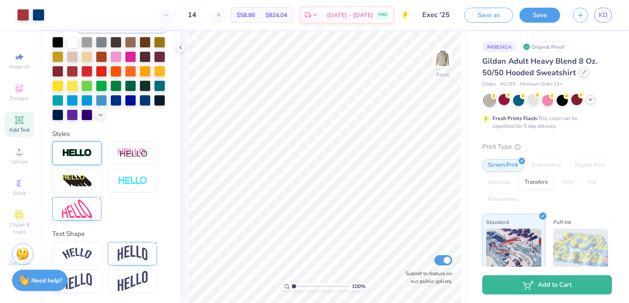
click at [585, 72] on div at bounding box center [584, 72] width 9 height 9
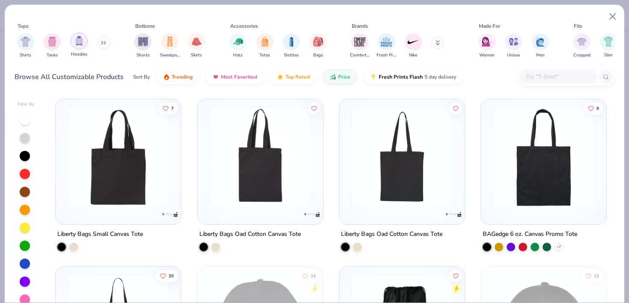
click at [77, 44] on img "filter for Hoodies" at bounding box center [78, 41] width 9 height 10
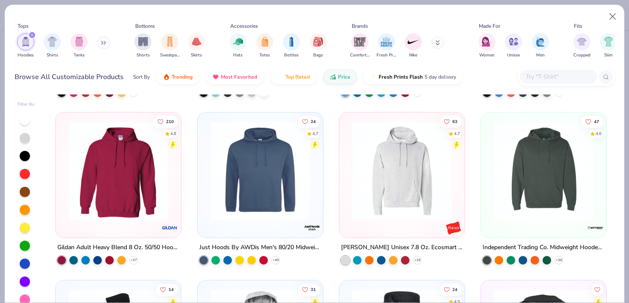
scroll to position [190, 0]
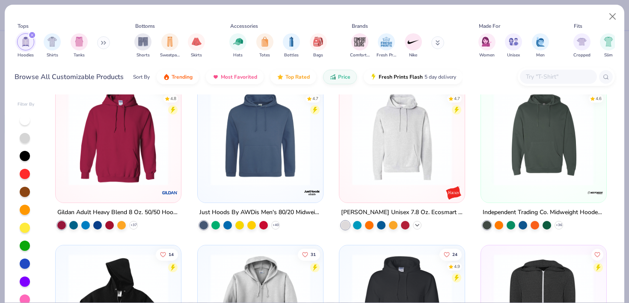
click at [420, 226] on icon at bounding box center [417, 225] width 7 height 7
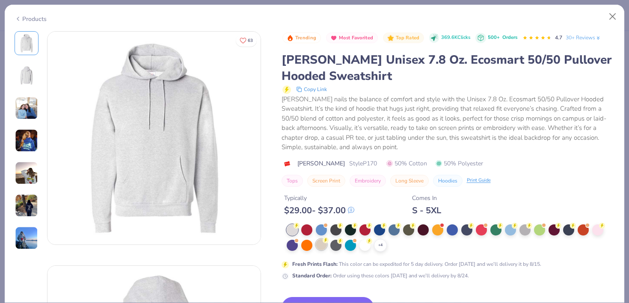
click at [316, 242] on div at bounding box center [321, 244] width 11 height 11
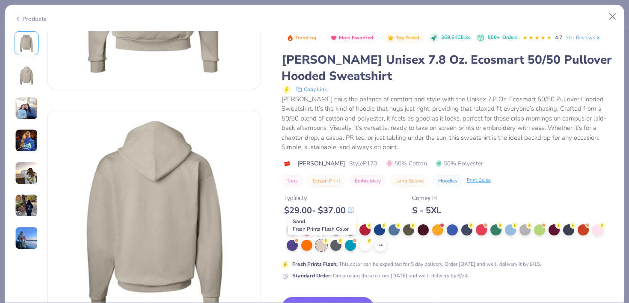
scroll to position [159, 0]
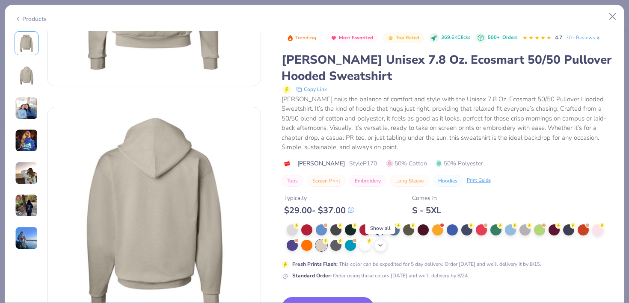
click at [379, 248] on icon at bounding box center [380, 245] width 7 height 7
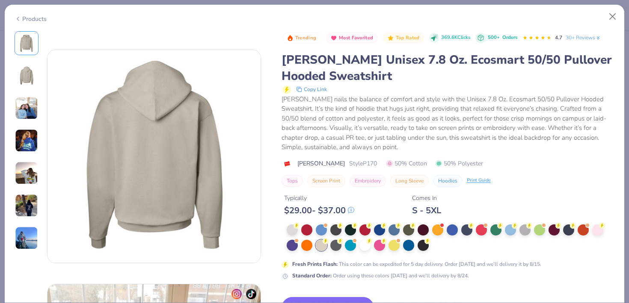
scroll to position [217, 0]
click at [348, 299] on button "Switch to This" at bounding box center [328, 307] width 93 height 21
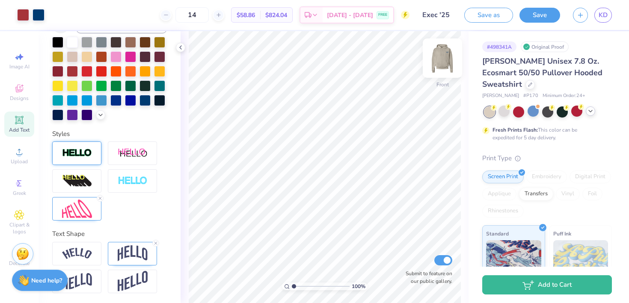
click at [437, 62] on img at bounding box center [442, 58] width 34 height 34
click at [526, 86] on div at bounding box center [530, 83] width 9 height 9
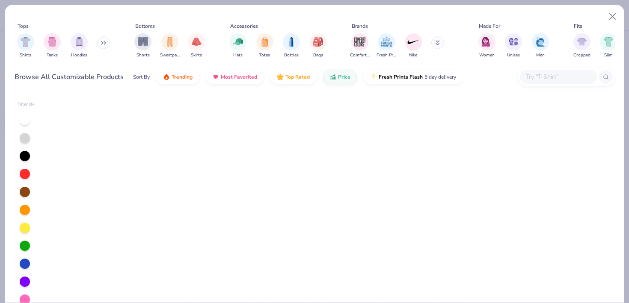
scroll to position [2731, 0]
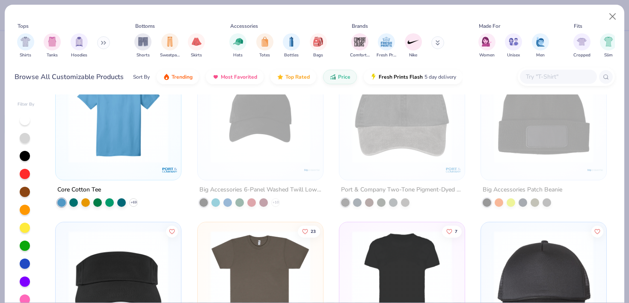
click at [530, 81] on input "text" at bounding box center [558, 77] width 66 height 10
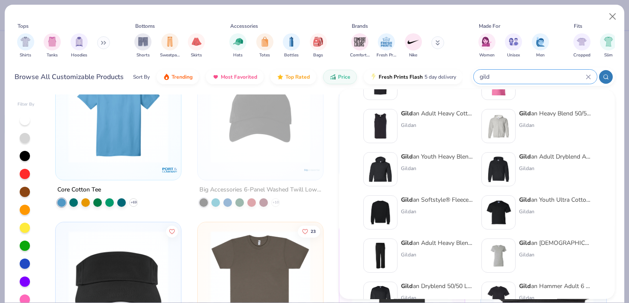
scroll to position [299, 0]
type input "gild"
click at [511, 160] on img at bounding box center [498, 169] width 27 height 27
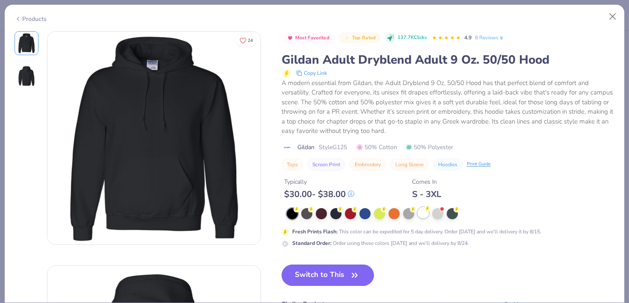
click at [419, 216] on div at bounding box center [423, 213] width 11 height 11
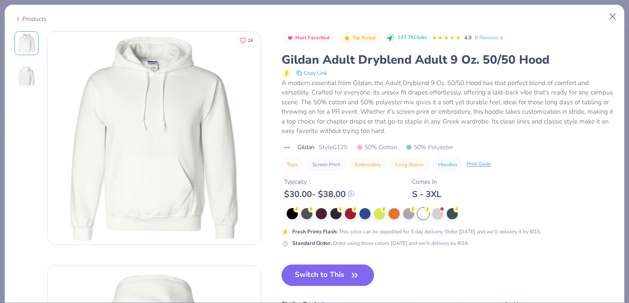
click at [345, 271] on button "Switch to This" at bounding box center [328, 275] width 93 height 21
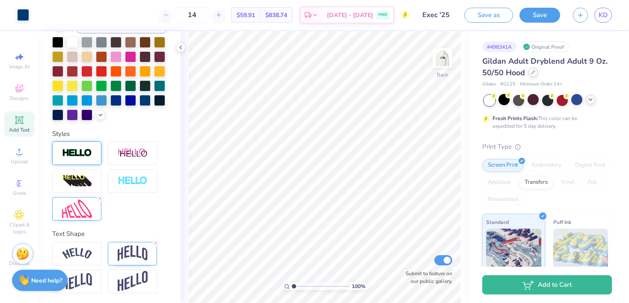
click at [531, 73] on icon at bounding box center [533, 72] width 4 height 4
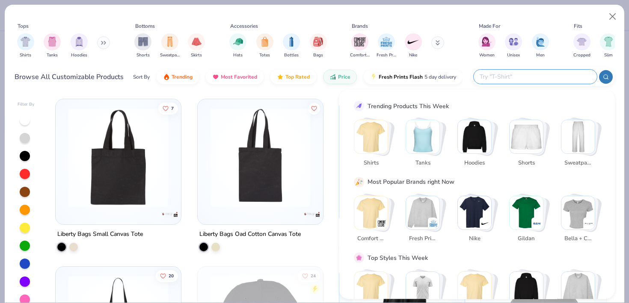
click at [537, 72] on input "text" at bounding box center [535, 77] width 112 height 10
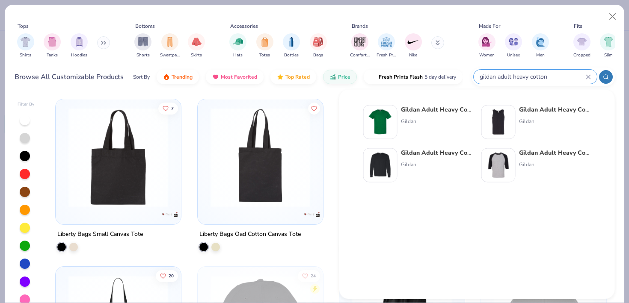
type input "gildan adult heavy cotton"
click at [410, 169] on div "Gildan Adult Heavy Cotton 5.3 Oz. Long-Sleeve T-[PERSON_NAME]" at bounding box center [437, 166] width 72 height 34
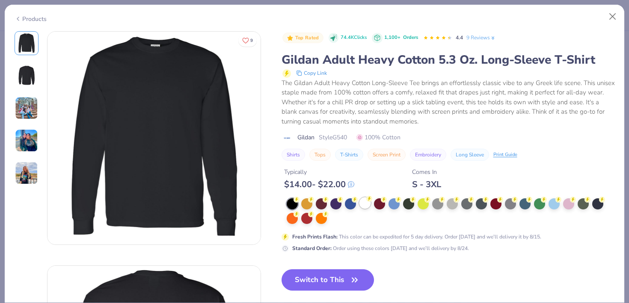
click at [366, 202] on icon at bounding box center [369, 199] width 6 height 6
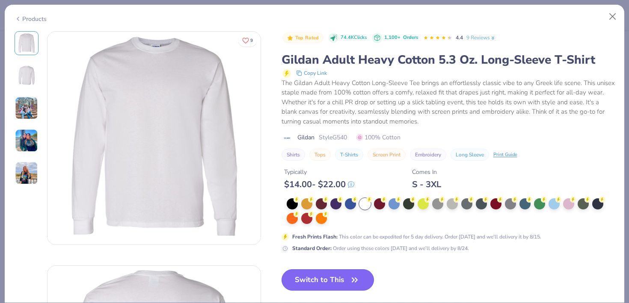
click at [341, 284] on button "Switch to This" at bounding box center [328, 280] width 93 height 21
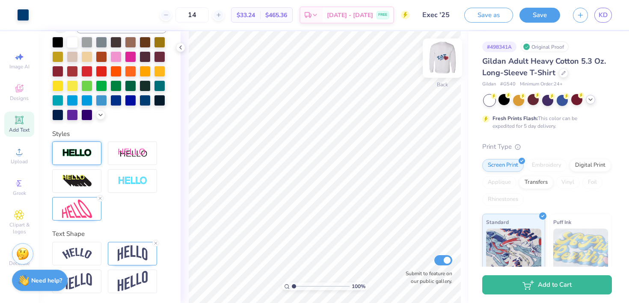
click at [443, 62] on img at bounding box center [442, 58] width 34 height 34
click at [590, 101] on icon at bounding box center [590, 99] width 7 height 7
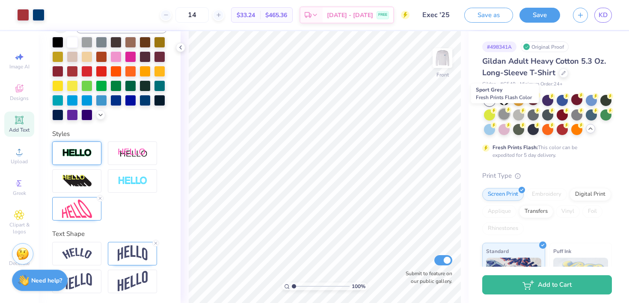
click at [505, 114] on div at bounding box center [504, 114] width 11 height 11
click at [514, 113] on div at bounding box center [518, 114] width 11 height 11
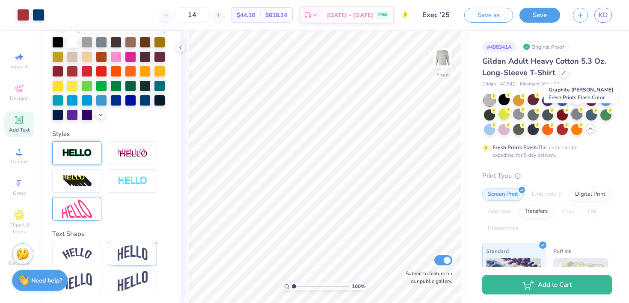
click at [576, 118] on div at bounding box center [576, 114] width 11 height 11
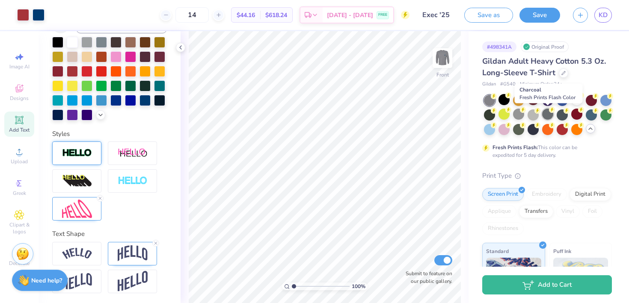
click at [547, 115] on div at bounding box center [547, 114] width 11 height 11
click at [547, 113] on div at bounding box center [547, 114] width 11 height 11
click at [565, 101] on div at bounding box center [562, 99] width 11 height 11
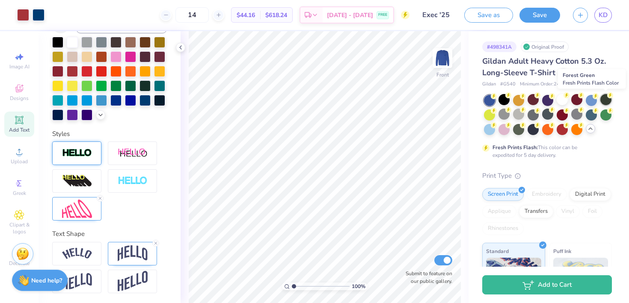
click at [604, 98] on div at bounding box center [606, 99] width 11 height 11
click at [488, 132] on div at bounding box center [489, 128] width 11 height 11
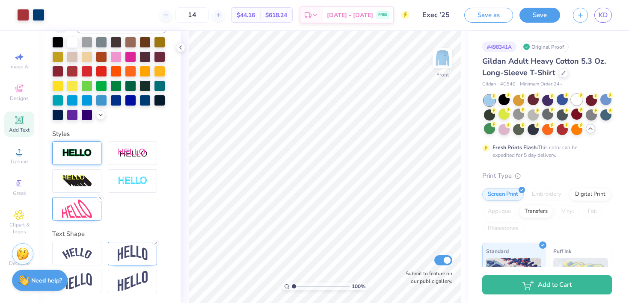
click at [577, 103] on div at bounding box center [576, 99] width 11 height 11
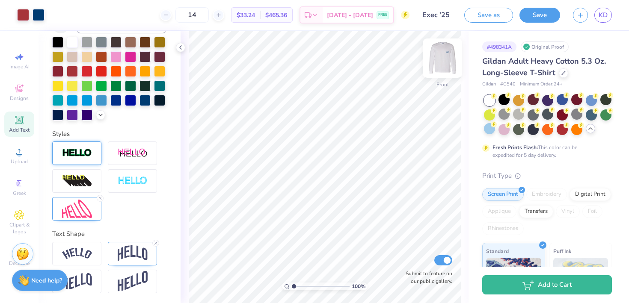
click at [446, 60] on img at bounding box center [442, 58] width 34 height 34
click at [446, 60] on img at bounding box center [442, 58] width 17 height 17
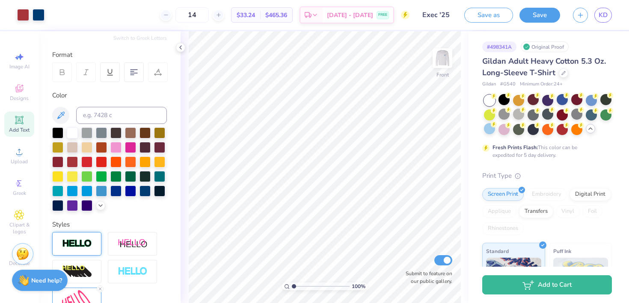
scroll to position [31, 0]
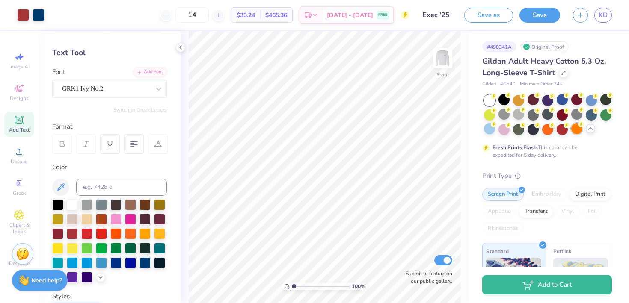
click at [576, 133] on div at bounding box center [576, 128] width 11 height 11
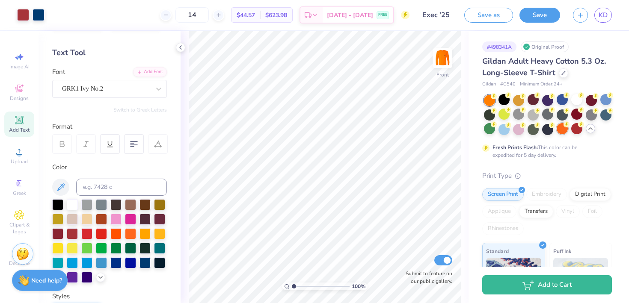
click at [562, 133] on div at bounding box center [562, 128] width 11 height 11
click at [549, 134] on div at bounding box center [547, 128] width 11 height 11
click at [444, 73] on img at bounding box center [442, 58] width 34 height 34
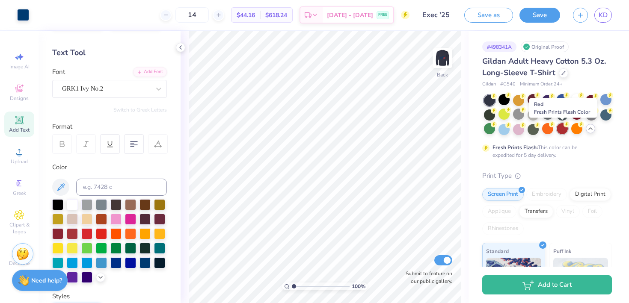
click at [559, 131] on div at bounding box center [562, 128] width 11 height 11
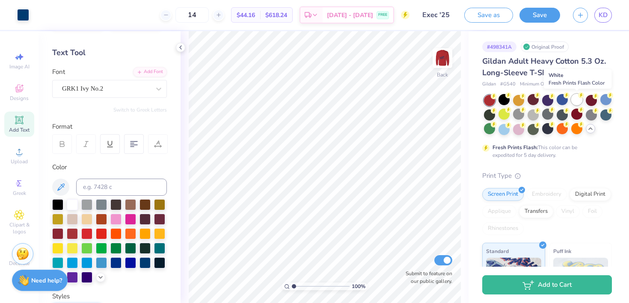
click at [580, 99] on div at bounding box center [576, 99] width 11 height 11
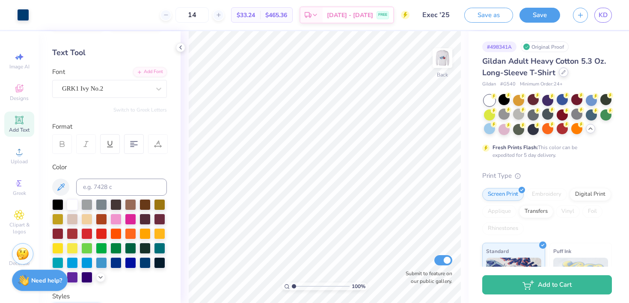
click at [562, 72] on icon at bounding box center [564, 72] width 4 height 4
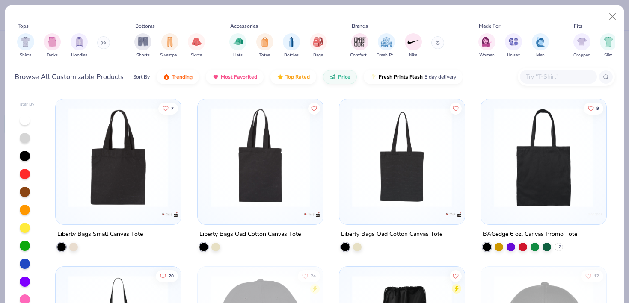
click at [561, 72] on input "text" at bounding box center [558, 77] width 66 height 10
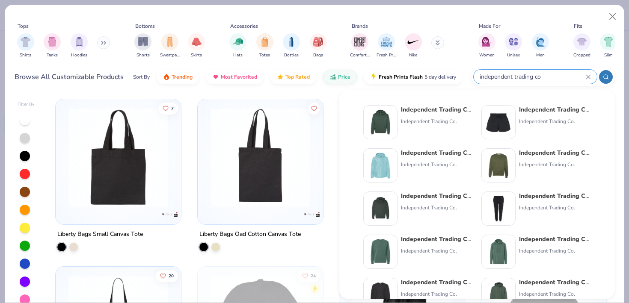
type input "independent trading co"
click at [420, 114] on div "Independent Trading Co . Hooded Sweatshirt Independent Trading Co." at bounding box center [437, 122] width 72 height 34
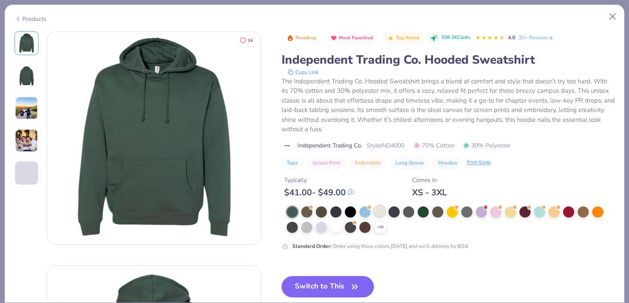
click at [381, 207] on div at bounding box center [379, 211] width 11 height 11
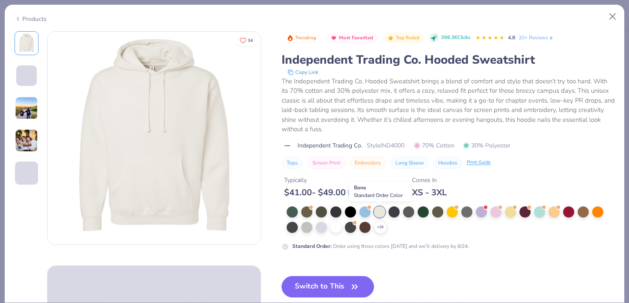
scroll to position [41, 0]
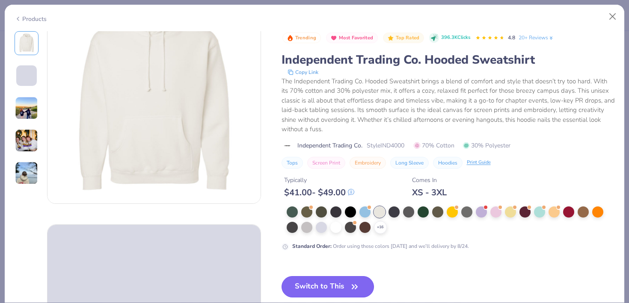
click at [345, 285] on button "Switch to This" at bounding box center [328, 287] width 93 height 21
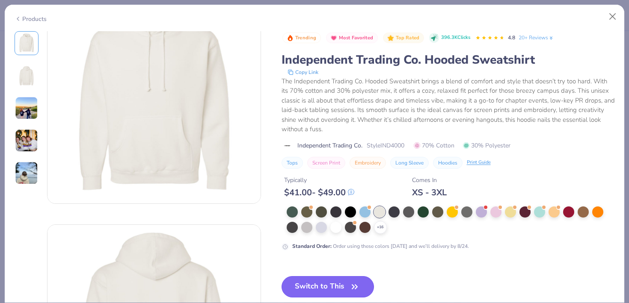
click at [339, 285] on button "Switch to This" at bounding box center [328, 287] width 93 height 21
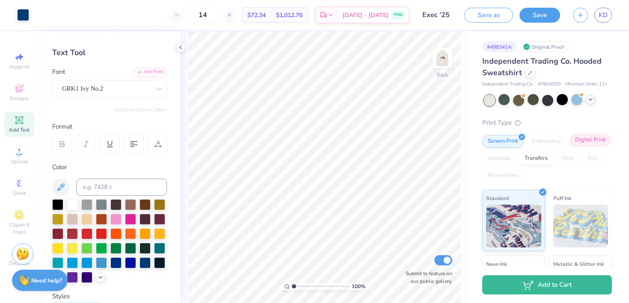
click at [592, 143] on div "Digital Print" at bounding box center [591, 140] width 42 height 13
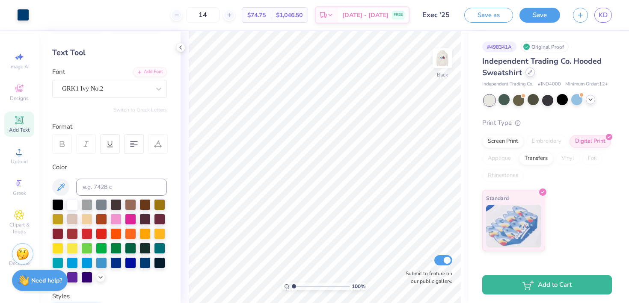
click at [527, 74] on div at bounding box center [530, 72] width 9 height 9
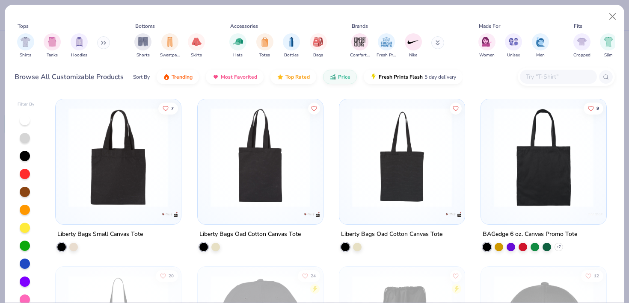
click at [535, 70] on div at bounding box center [558, 77] width 77 height 14
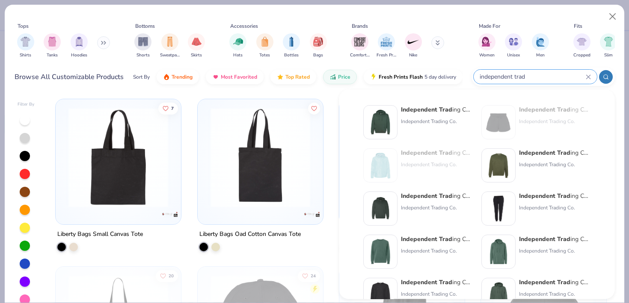
type input "independent trad"
click at [425, 195] on strong "Independent Trad" at bounding box center [426, 196] width 51 height 8
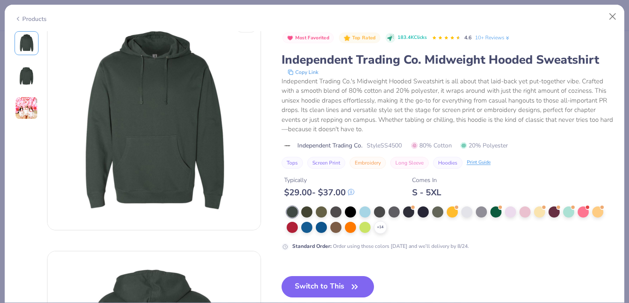
scroll to position [25, 0]
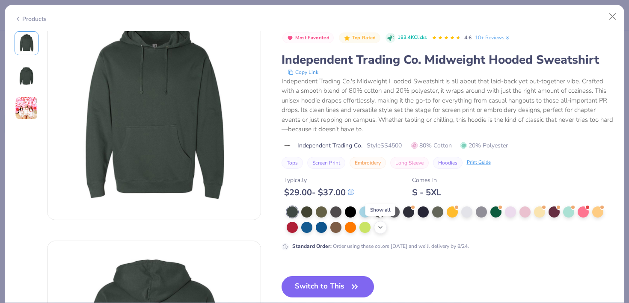
click at [382, 229] on icon at bounding box center [380, 227] width 7 height 7
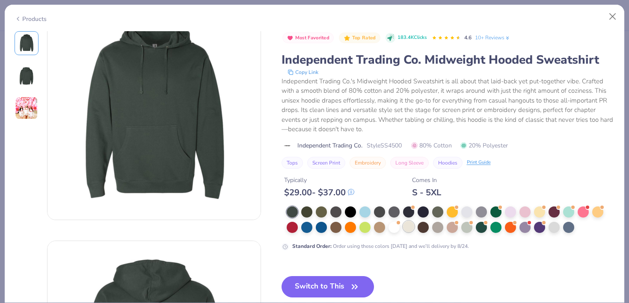
click at [407, 232] on div at bounding box center [408, 226] width 11 height 11
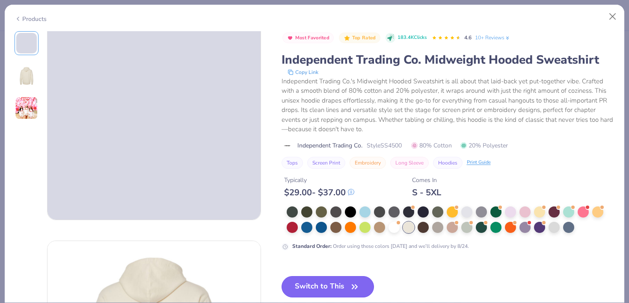
click at [350, 288] on icon "button" at bounding box center [355, 287] width 12 height 12
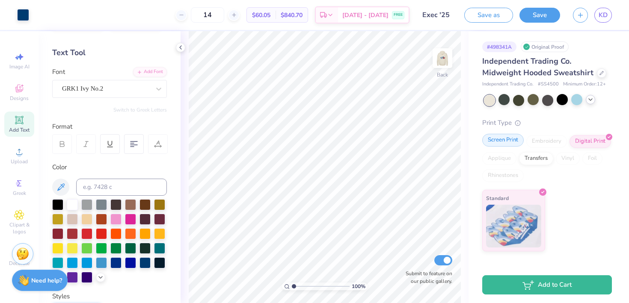
click at [510, 137] on div "Screen Print" at bounding box center [503, 140] width 42 height 13
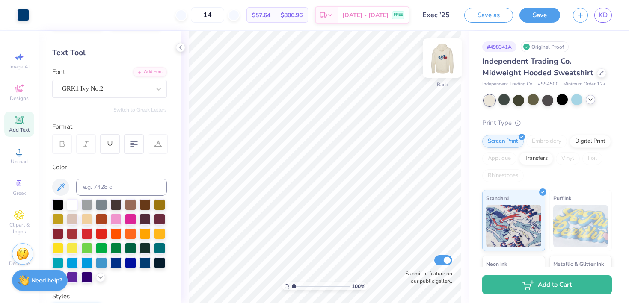
click at [443, 62] on img at bounding box center [442, 58] width 34 height 34
click at [443, 62] on img at bounding box center [442, 58] width 17 height 17
drag, startPoint x: 605, startPoint y: 85, endPoint x: 591, endPoint y: 85, distance: 14.6
click at [591, 85] on span "Minimum Order: 12 +" at bounding box center [584, 84] width 43 height 7
click at [597, 68] on div at bounding box center [601, 72] width 9 height 9
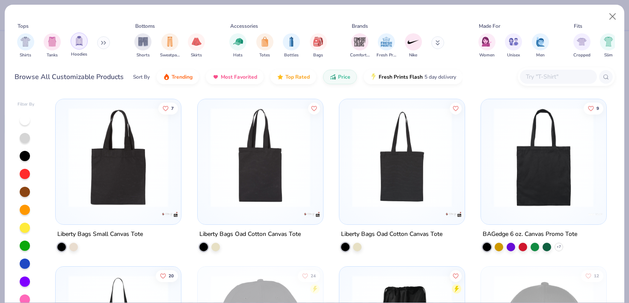
click at [83, 42] on img "filter for Hoodies" at bounding box center [78, 41] width 9 height 10
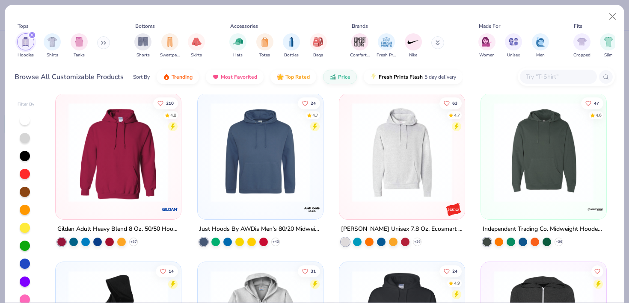
scroll to position [174, 0]
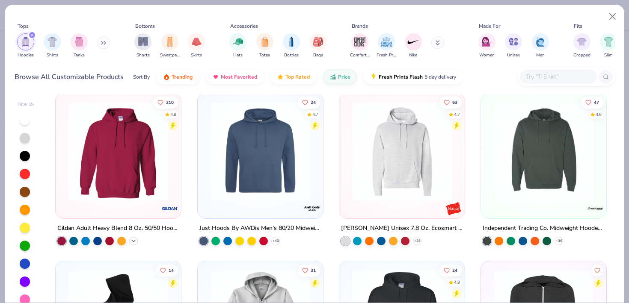
click at [131, 239] on icon at bounding box center [133, 241] width 7 height 7
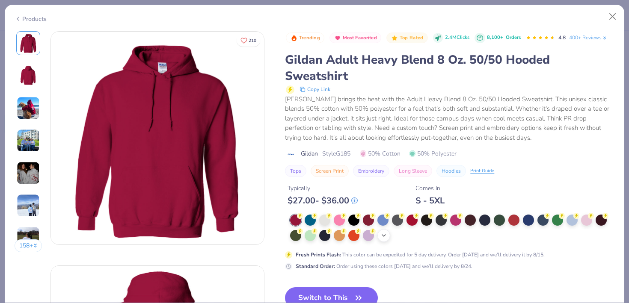
click at [386, 234] on icon at bounding box center [384, 235] width 7 height 7
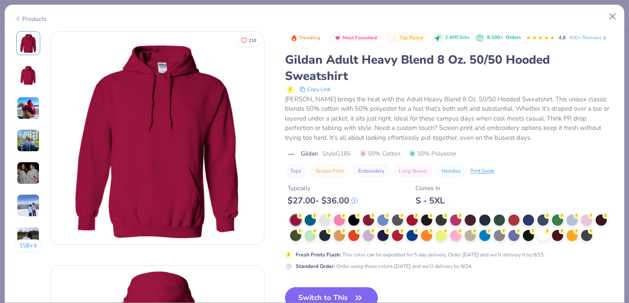
scroll to position [16, 0]
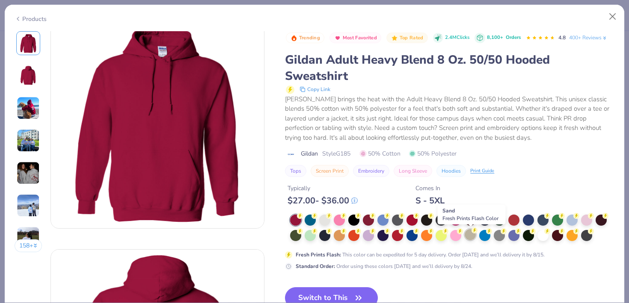
click at [469, 239] on div at bounding box center [470, 234] width 11 height 11
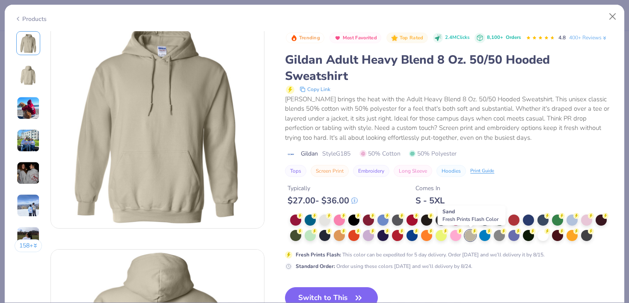
scroll to position [52, 0]
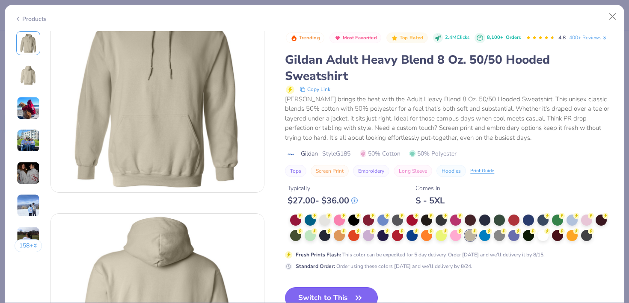
click at [349, 292] on button "Switch to This" at bounding box center [331, 298] width 93 height 21
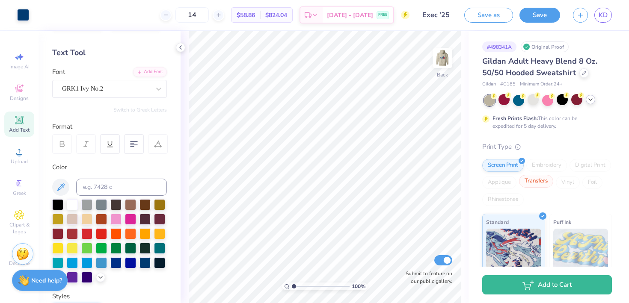
click at [531, 186] on div "Transfers" at bounding box center [536, 181] width 34 height 13
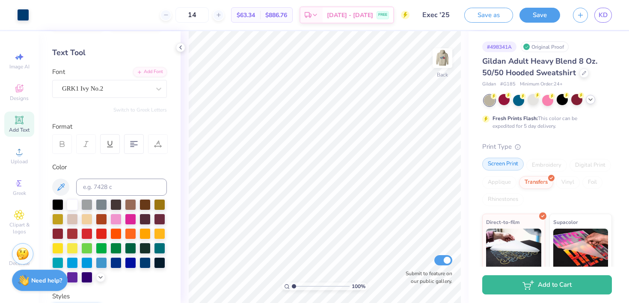
click at [516, 158] on div "Screen Print" at bounding box center [503, 164] width 42 height 13
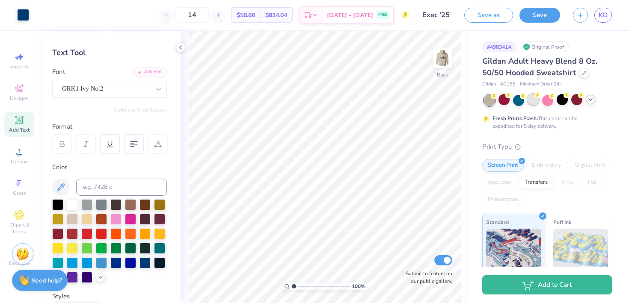
click at [529, 99] on div at bounding box center [533, 99] width 11 height 11
click at [593, 101] on icon at bounding box center [590, 99] width 7 height 7
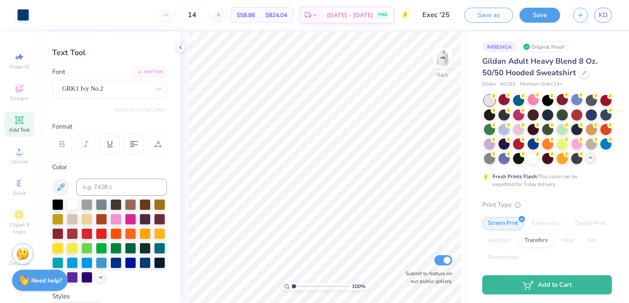
drag, startPoint x: 589, startPoint y: 143, endPoint x: 570, endPoint y: 190, distance: 50.5
click at [570, 190] on div "Gildan Adult Heavy Blend 8 Oz. 50/50 Hooded Sweatshirt Gildan # G185 Minimum Or…" at bounding box center [547, 261] width 130 height 410
click at [535, 158] on div at bounding box center [533, 157] width 11 height 11
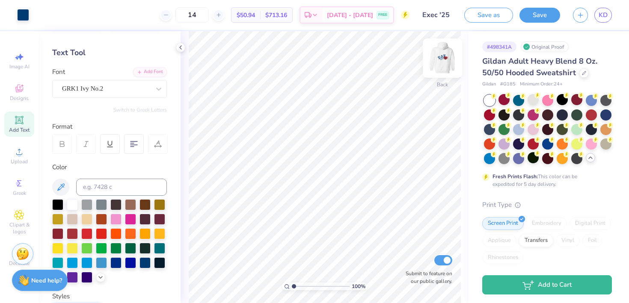
click at [437, 57] on img at bounding box center [442, 58] width 34 height 34
click at [437, 57] on img at bounding box center [442, 58] width 17 height 17
click at [530, 101] on div at bounding box center [533, 99] width 11 height 11
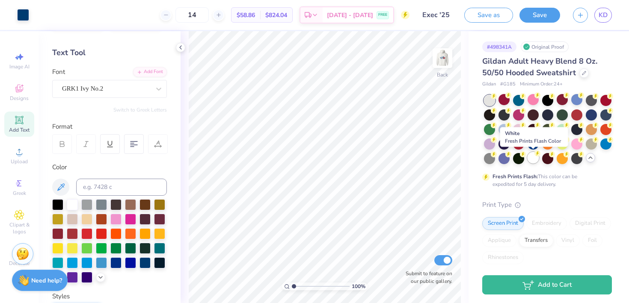
click at [497, 99] on circle at bounding box center [494, 96] width 6 height 6
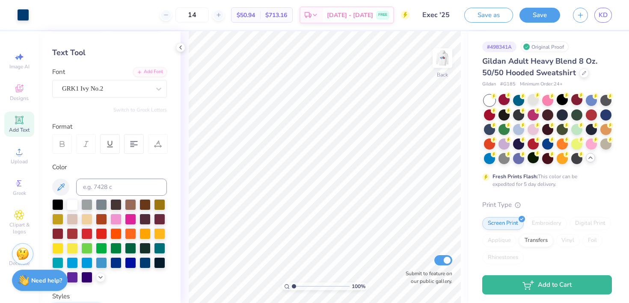
click at [576, 78] on div "Gildan Adult Heavy Blend 8 Oz. 50/50 Hooded Sweatshirt" at bounding box center [547, 67] width 130 height 23
click at [576, 74] on div "Gildan Adult Heavy Blend 8 Oz. 50/50 Hooded Sweatshirt" at bounding box center [547, 67] width 130 height 23
click at [584, 67] on div "Gildan Adult Heavy Blend 8 Oz. 50/50 Hooded Sweatshirt" at bounding box center [547, 67] width 130 height 23
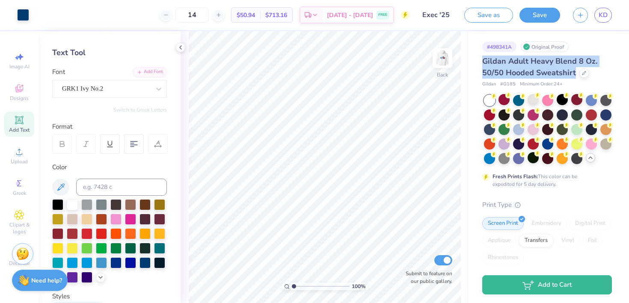
drag, startPoint x: 584, startPoint y: 67, endPoint x: 611, endPoint y: -35, distance: 105.4
click at [611, 0] on html "Art colors 14 $50.94 Per Item $713.16 Total Est. Delivery [DATE] - [DATE] FREE …" at bounding box center [314, 151] width 629 height 303
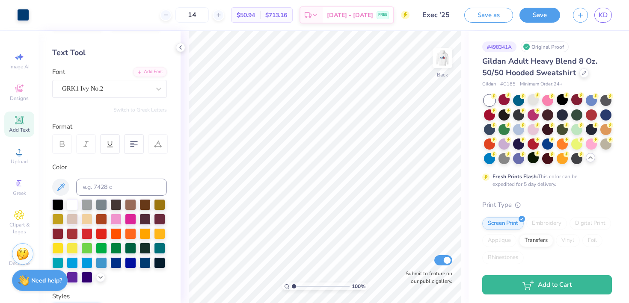
click at [598, 62] on div "Gildan Adult Heavy Blend 8 Oz. 50/50 Hooded Sweatshirt" at bounding box center [547, 67] width 130 height 23
click at [584, 71] on icon at bounding box center [584, 72] width 4 height 4
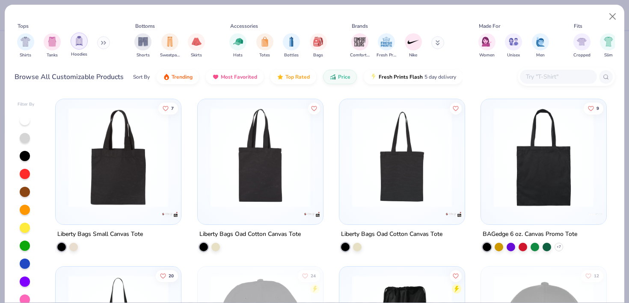
click at [74, 46] on div "filter for Hoodies" at bounding box center [79, 41] width 17 height 17
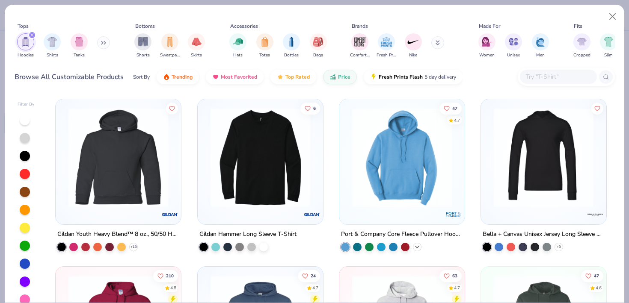
click at [415, 245] on icon at bounding box center [417, 247] width 7 height 7
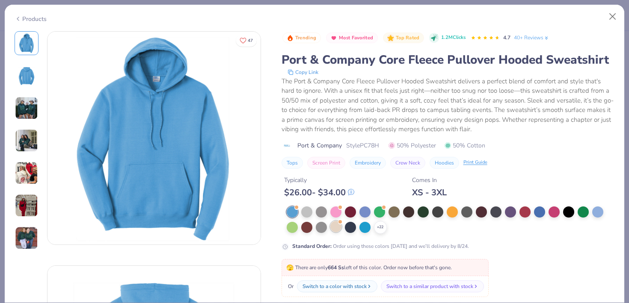
click at [339, 226] on div at bounding box center [335, 226] width 11 height 11
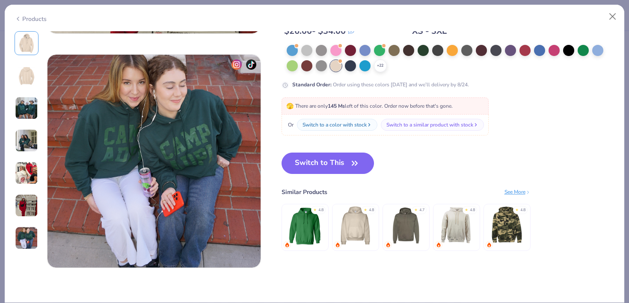
scroll to position [1383, 0]
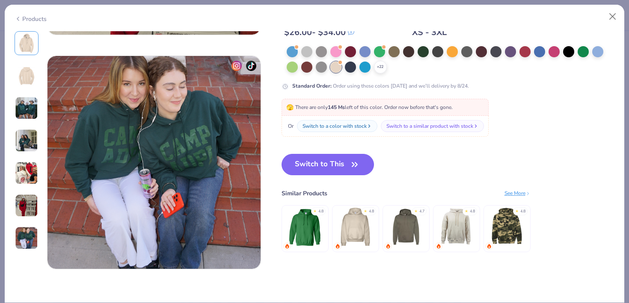
click at [519, 194] on div "See More" at bounding box center [518, 194] width 26 height 8
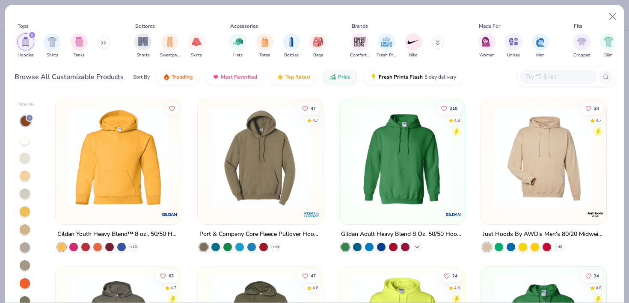
click at [418, 247] on icon at bounding box center [417, 247] width 7 height 7
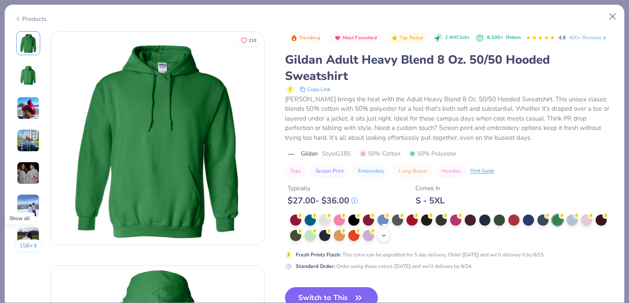
click at [384, 233] on icon at bounding box center [384, 235] width 7 height 7
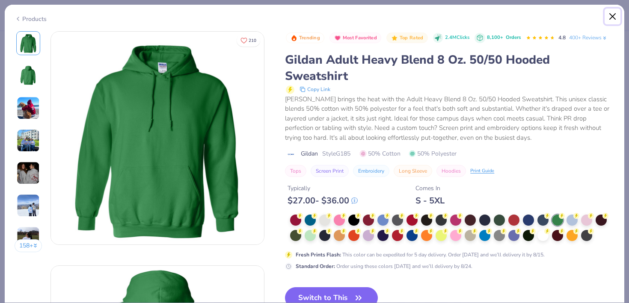
click at [614, 14] on button "Close" at bounding box center [613, 17] width 16 height 16
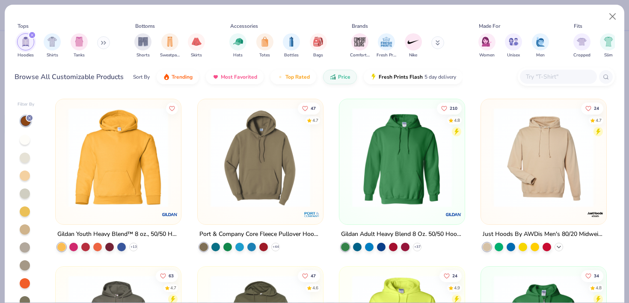
click at [559, 249] on icon at bounding box center [559, 247] width 7 height 7
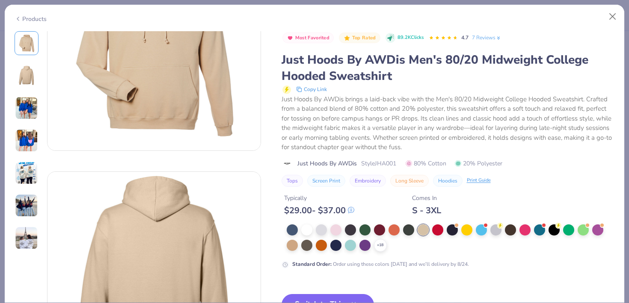
scroll to position [95, 0]
click at [377, 246] on icon at bounding box center [380, 245] width 7 height 7
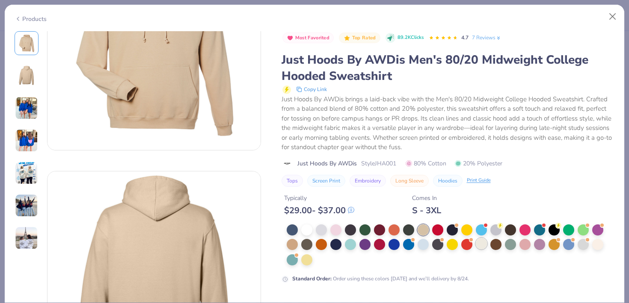
click at [477, 241] on div at bounding box center [481, 243] width 11 height 11
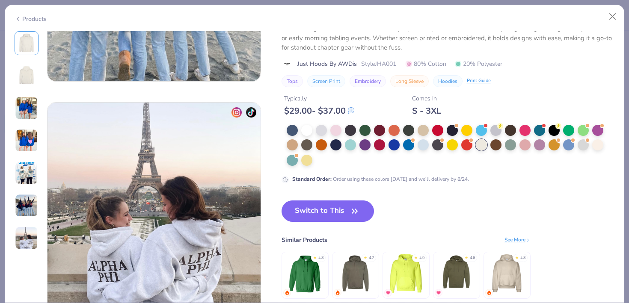
scroll to position [1337, 0]
click at [353, 211] on icon "button" at bounding box center [355, 211] width 12 height 12
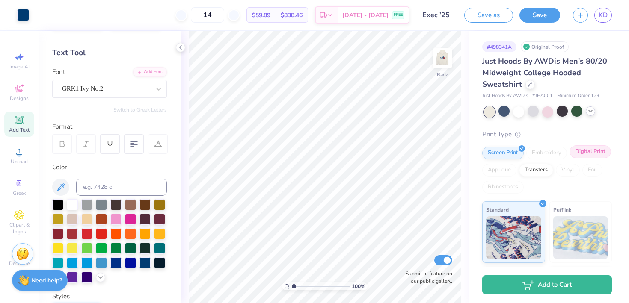
click at [584, 153] on div "Digital Print" at bounding box center [591, 152] width 42 height 13
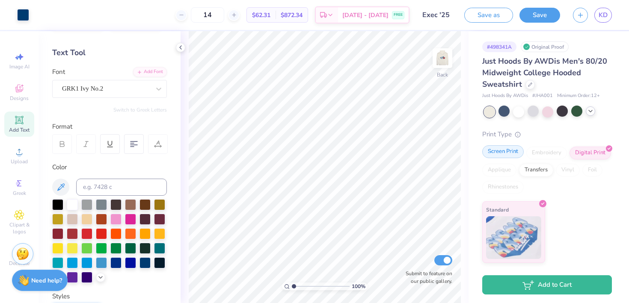
click at [501, 155] on div "Screen Print" at bounding box center [503, 152] width 42 height 13
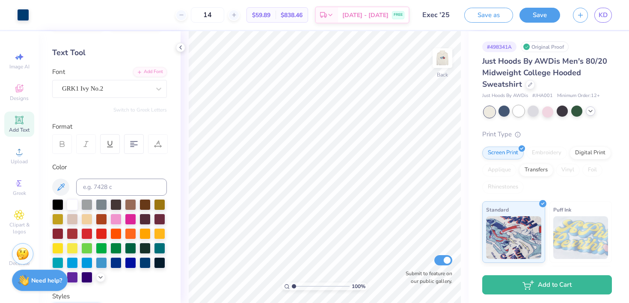
click at [518, 107] on div at bounding box center [518, 111] width 11 height 11
click at [491, 114] on div at bounding box center [489, 112] width 11 height 11
click at [593, 116] on div at bounding box center [548, 112] width 128 height 11
click at [593, 114] on div at bounding box center [590, 111] width 9 height 9
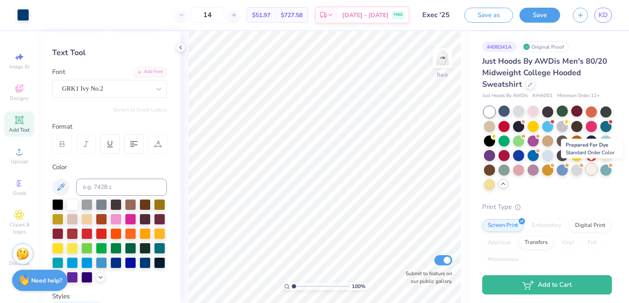
click at [592, 173] on div at bounding box center [591, 169] width 11 height 11
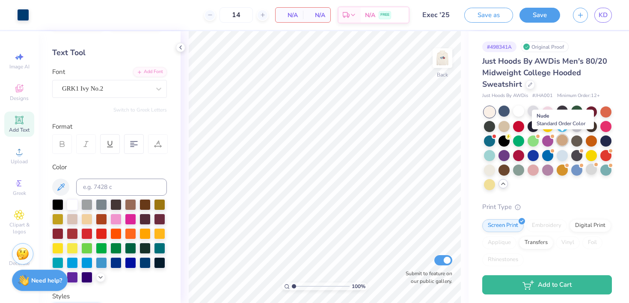
click at [560, 141] on div at bounding box center [562, 140] width 11 height 11
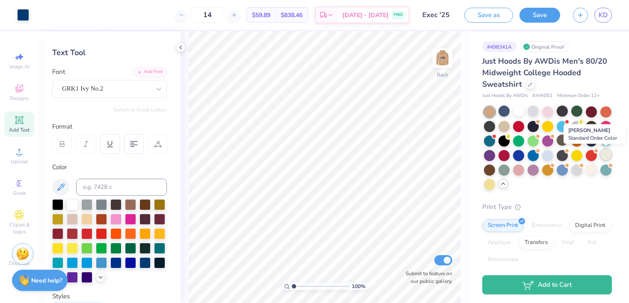
click at [608, 158] on div at bounding box center [606, 154] width 11 height 11
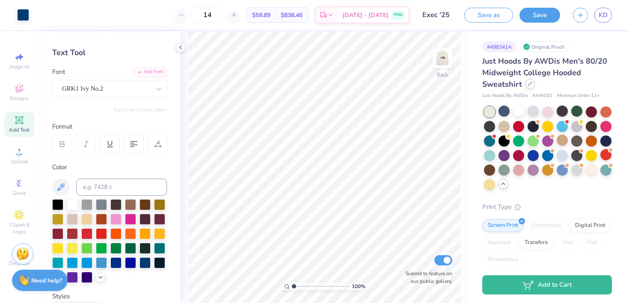
click at [530, 82] on icon at bounding box center [530, 83] width 3 height 3
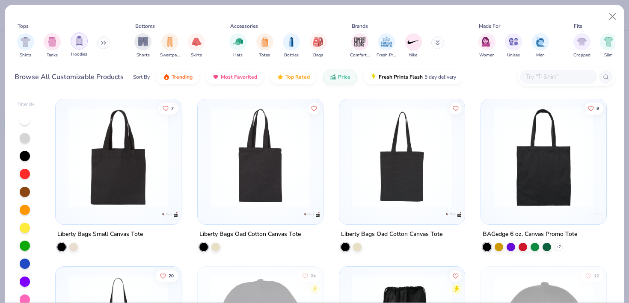
click at [78, 46] on div "filter for Hoodies" at bounding box center [79, 41] width 17 height 17
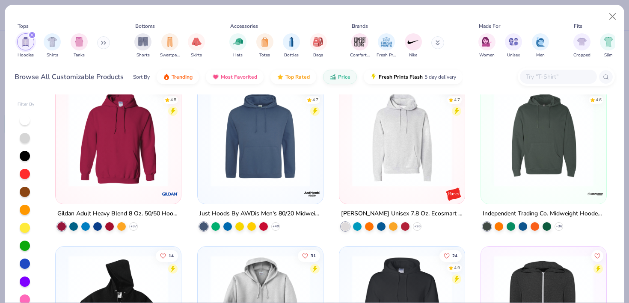
scroll to position [191, 0]
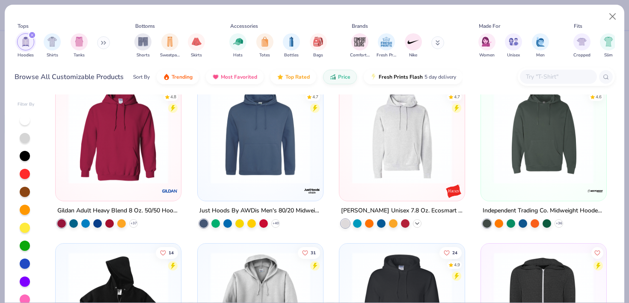
click at [413, 223] on div "+ 26" at bounding box center [417, 224] width 9 height 9
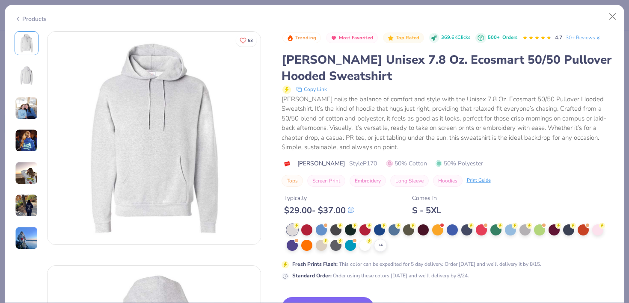
scroll to position [10, 0]
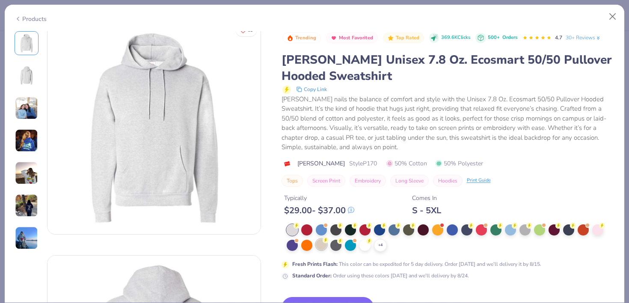
click at [327, 247] on div at bounding box center [321, 244] width 11 height 11
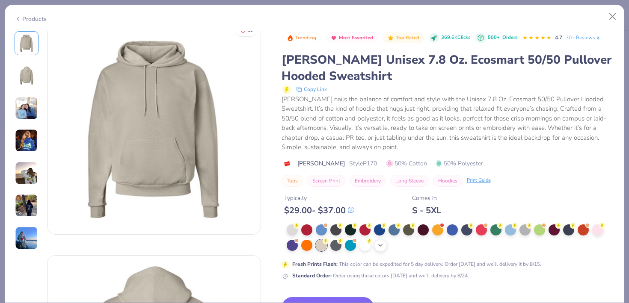
click at [377, 246] on div "+ 4" at bounding box center [380, 245] width 13 height 13
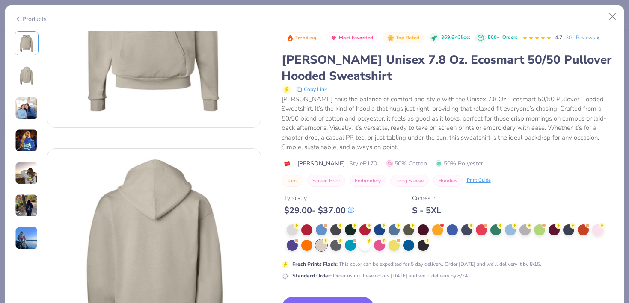
scroll to position [136, 0]
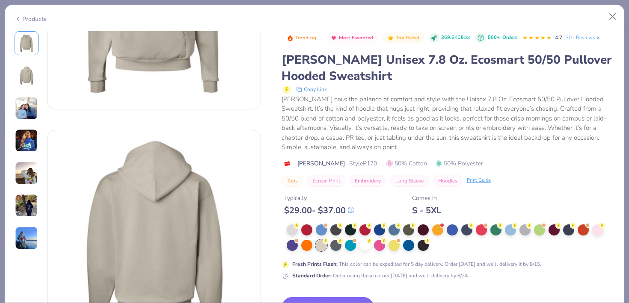
click at [350, 299] on button "Switch to This" at bounding box center [328, 307] width 93 height 21
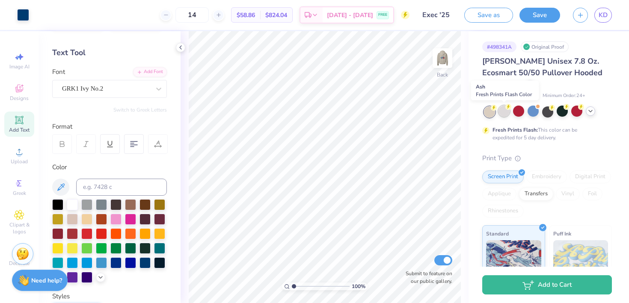
click at [501, 113] on div at bounding box center [504, 111] width 11 height 11
click at [595, 111] on div at bounding box center [590, 111] width 9 height 9
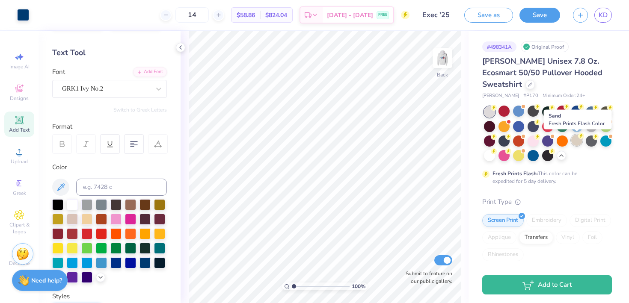
click at [578, 140] on div at bounding box center [576, 140] width 11 height 11
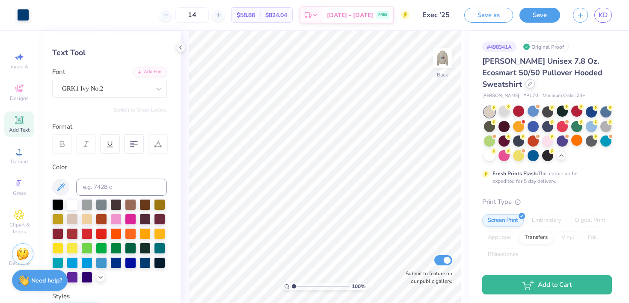
click at [528, 86] on icon at bounding box center [530, 84] width 4 height 4
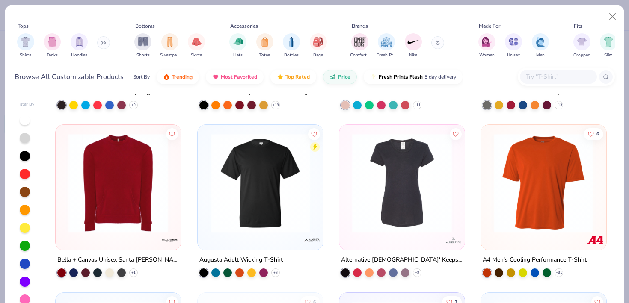
scroll to position [3501, 0]
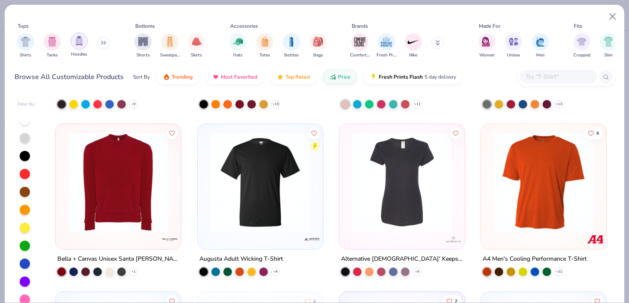
click at [84, 36] on div "filter for Hoodies" at bounding box center [79, 41] width 17 height 17
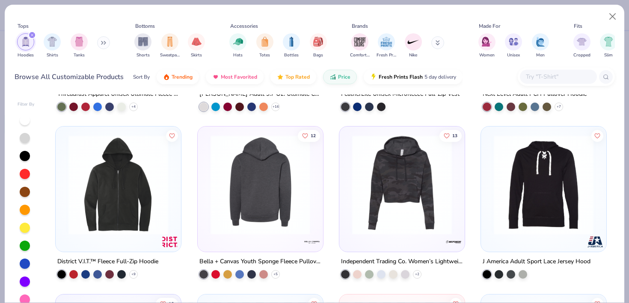
scroll to position [816, 0]
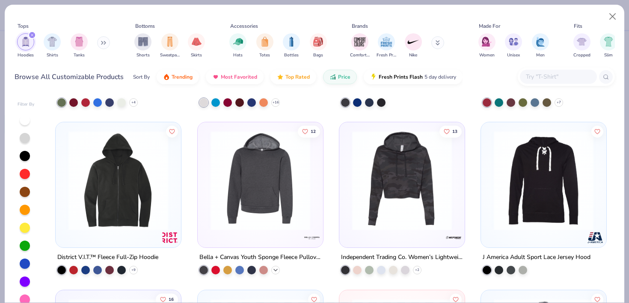
click at [273, 269] on icon at bounding box center [275, 270] width 7 height 7
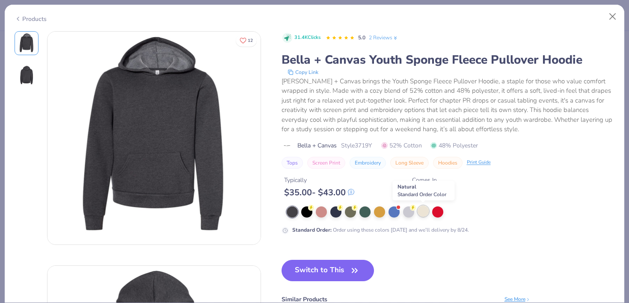
click at [419, 212] on div at bounding box center [423, 211] width 11 height 11
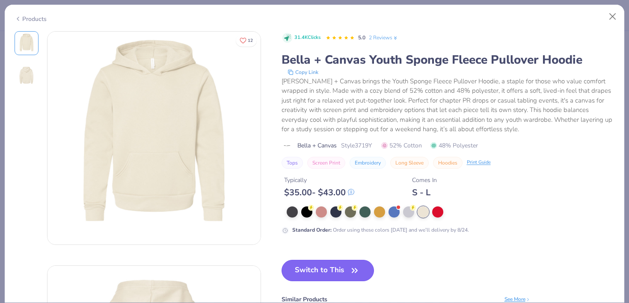
click at [359, 266] on icon "button" at bounding box center [355, 271] width 12 height 12
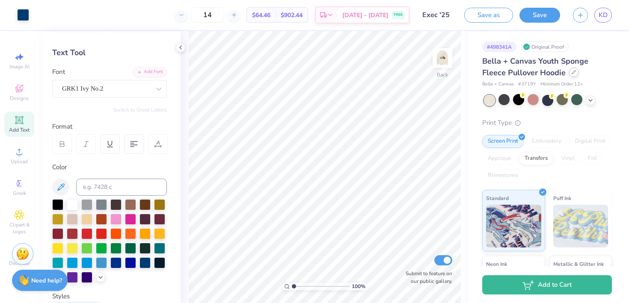
click at [570, 74] on div at bounding box center [573, 72] width 9 height 9
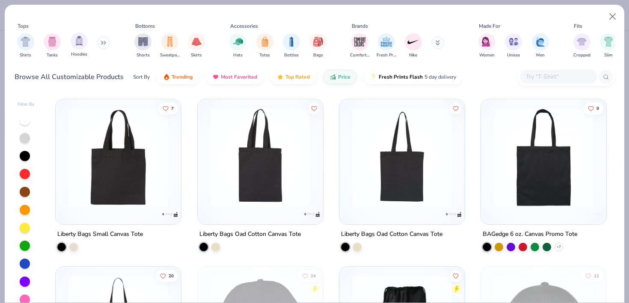
click at [86, 46] on div "Hoodies" at bounding box center [79, 45] width 17 height 25
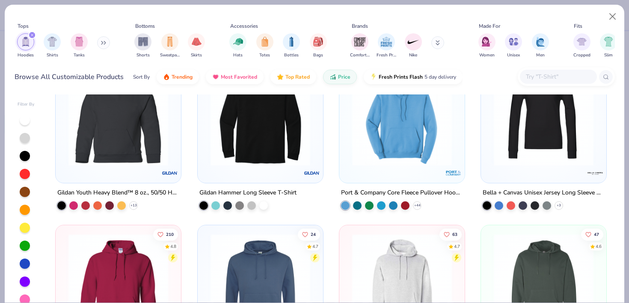
scroll to position [48, 0]
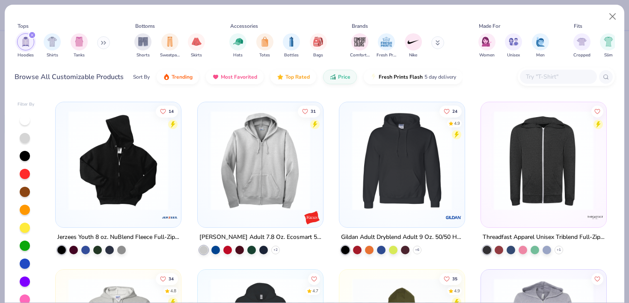
scroll to position [333, 0]
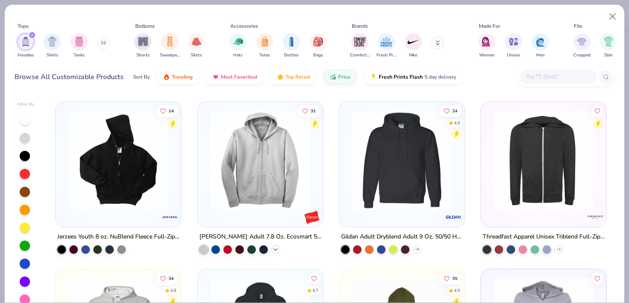
click at [273, 248] on icon at bounding box center [275, 250] width 7 height 7
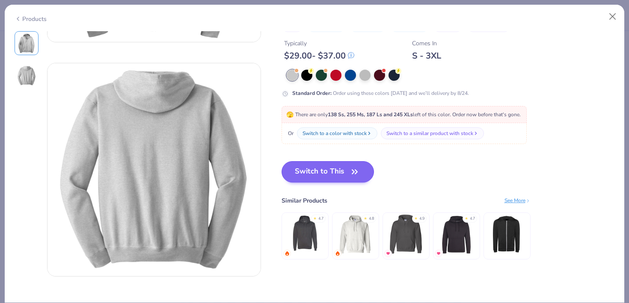
scroll to position [221, 0]
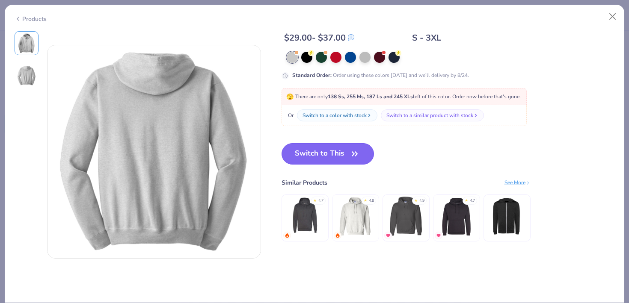
click at [347, 150] on button "Switch to This" at bounding box center [328, 153] width 93 height 21
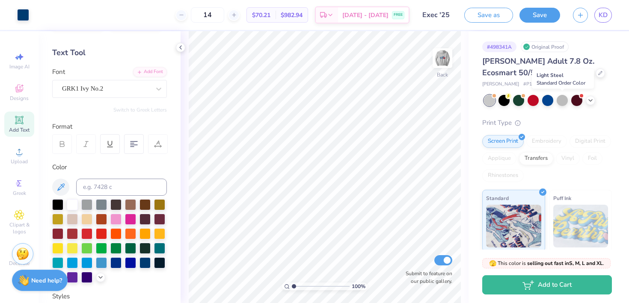
drag, startPoint x: 560, startPoint y: 104, endPoint x: 587, endPoint y: 104, distance: 27.4
click at [560, 104] on div at bounding box center [562, 100] width 11 height 11
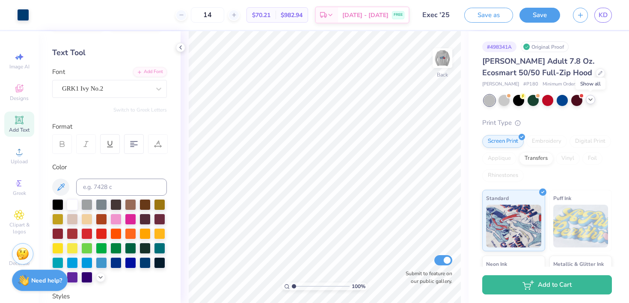
click at [589, 101] on icon at bounding box center [590, 99] width 7 height 7
click at [601, 103] on div at bounding box center [605, 99] width 9 height 9
click at [592, 104] on div at bounding box center [590, 99] width 9 height 9
click at [560, 77] on div "[PERSON_NAME] Adult 7.8 Oz. Ecosmart 50/50 Full-Zip Hood" at bounding box center [547, 67] width 130 height 23
click at [596, 75] on div at bounding box center [600, 72] width 9 height 9
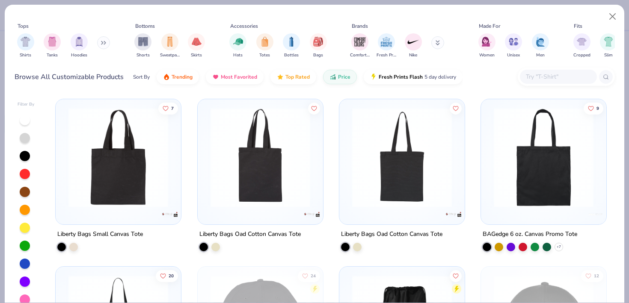
scroll to position [151, 0]
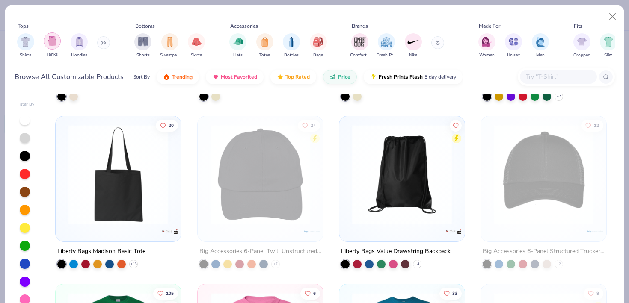
click at [75, 43] on img "filter for Hoodies" at bounding box center [78, 42] width 9 height 10
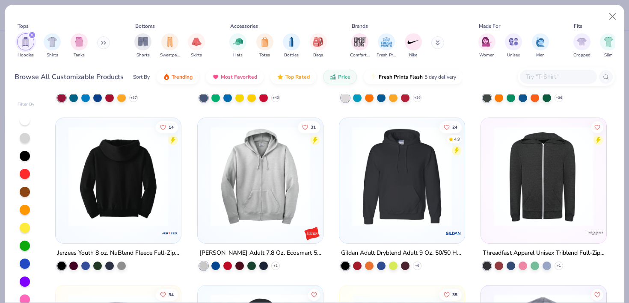
scroll to position [362, 0]
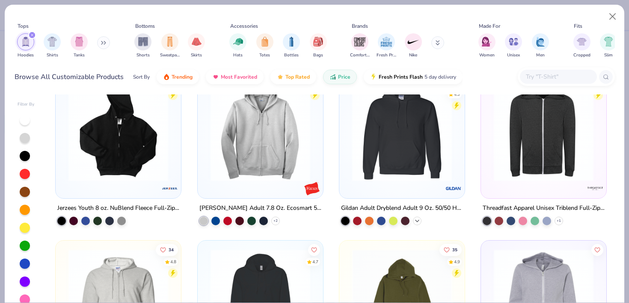
click at [416, 218] on icon at bounding box center [417, 221] width 7 height 7
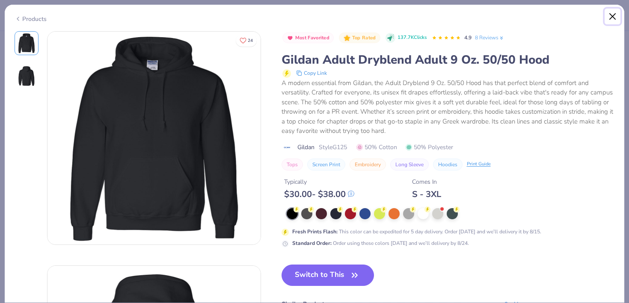
click at [609, 19] on button "Close" at bounding box center [613, 17] width 16 height 16
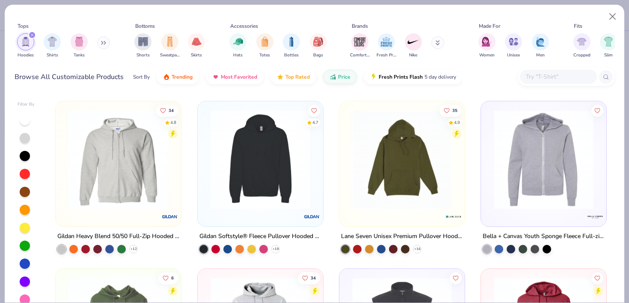
scroll to position [503, 0]
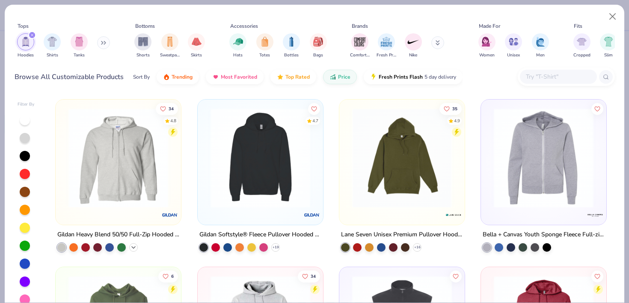
click at [134, 247] on polyline at bounding box center [133, 248] width 3 height 2
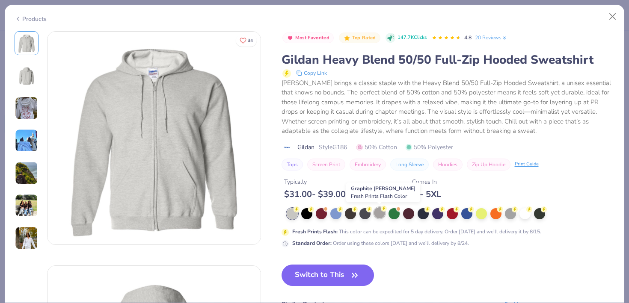
click at [379, 218] on div at bounding box center [379, 213] width 11 height 11
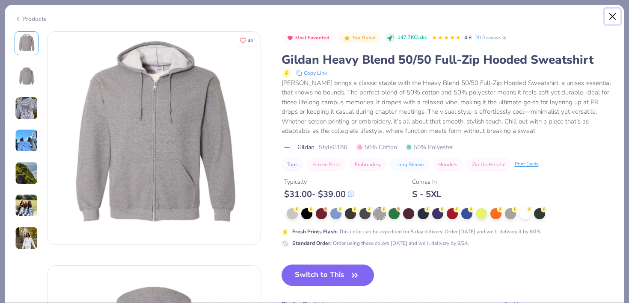
click at [611, 20] on button "Close" at bounding box center [613, 17] width 16 height 16
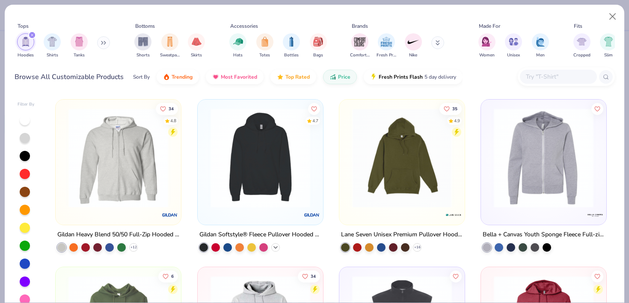
click at [276, 247] on icon at bounding box center [275, 247] width 7 height 7
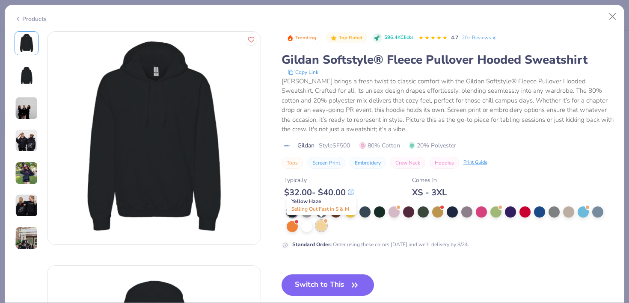
click at [321, 228] on div at bounding box center [321, 225] width 11 height 11
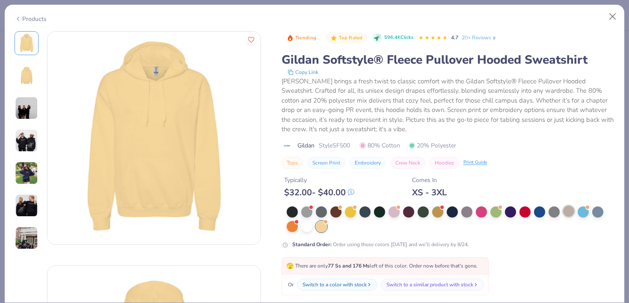
click at [574, 209] on div at bounding box center [568, 211] width 11 height 11
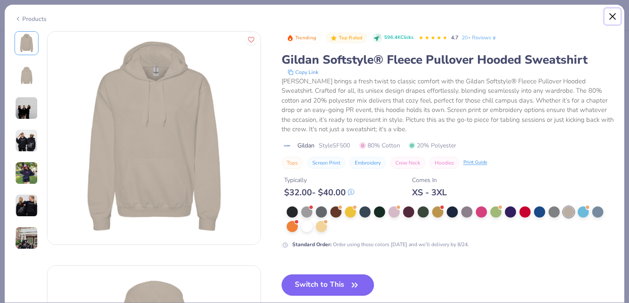
click at [614, 22] on button "Close" at bounding box center [613, 17] width 16 height 16
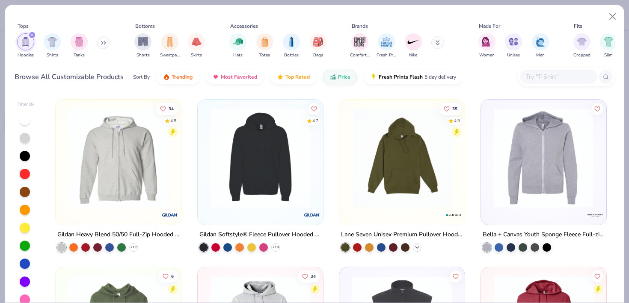
click at [415, 247] on icon at bounding box center [417, 247] width 7 height 7
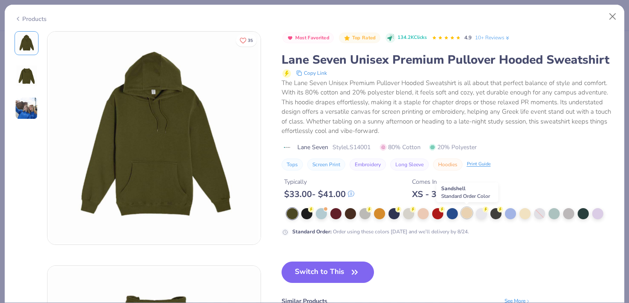
click at [466, 214] on div at bounding box center [466, 213] width 11 height 11
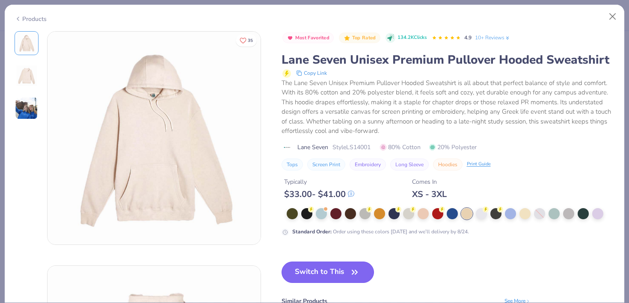
click at [351, 279] on button "Switch to This" at bounding box center [328, 272] width 93 height 21
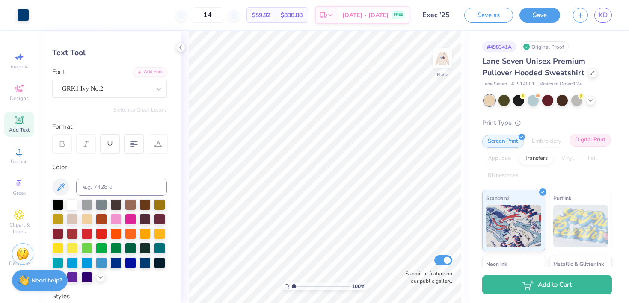
click at [577, 143] on div "Digital Print" at bounding box center [591, 140] width 42 height 13
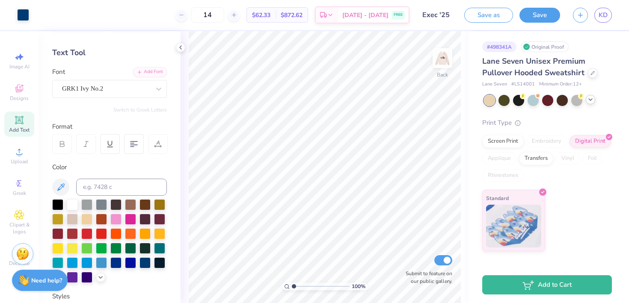
click at [587, 102] on icon at bounding box center [590, 99] width 7 height 7
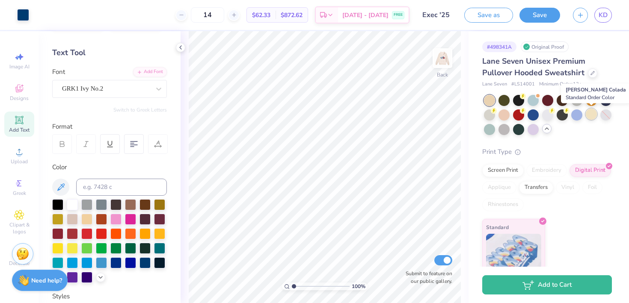
click at [593, 116] on div at bounding box center [591, 114] width 11 height 11
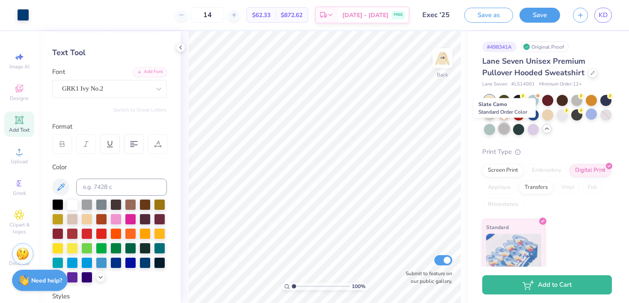
click at [500, 131] on div at bounding box center [504, 128] width 11 height 11
click at [574, 97] on div at bounding box center [576, 99] width 11 height 11
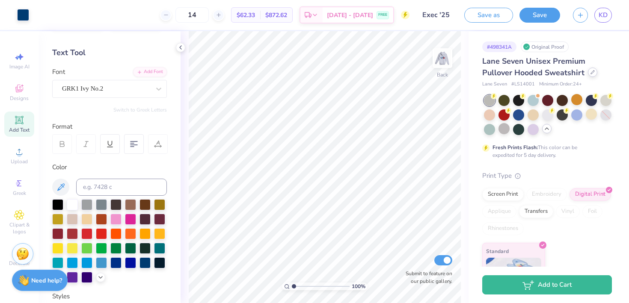
click at [594, 70] on icon at bounding box center [593, 72] width 4 height 4
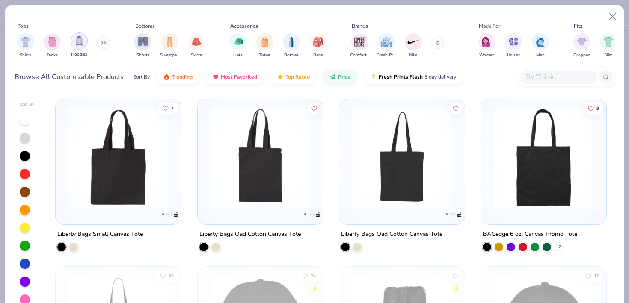
click at [83, 44] on img "filter for Hoodies" at bounding box center [78, 41] width 9 height 10
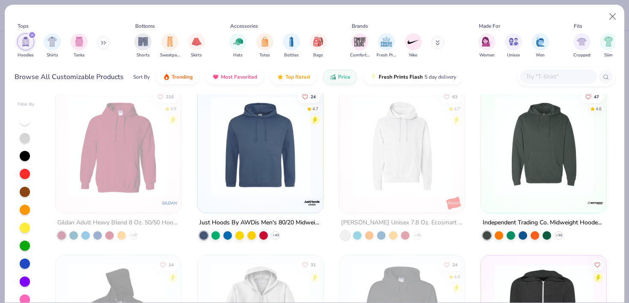
scroll to position [220, 0]
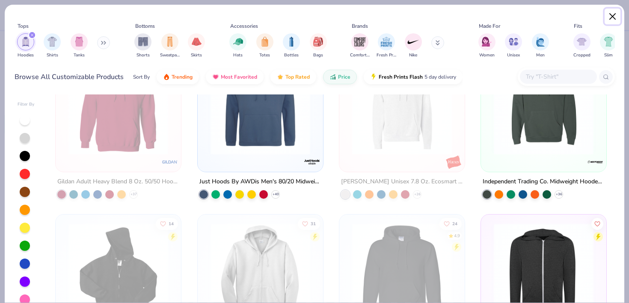
click at [612, 16] on button "Close" at bounding box center [613, 17] width 16 height 16
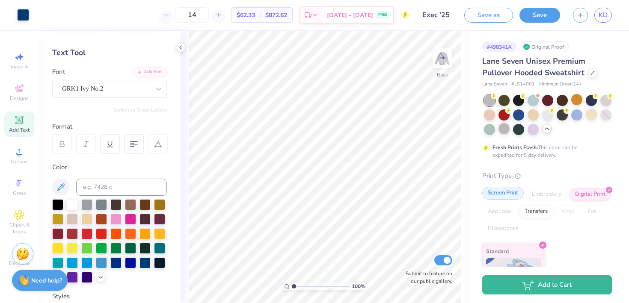
click at [510, 199] on div "Screen Print" at bounding box center [503, 193] width 42 height 13
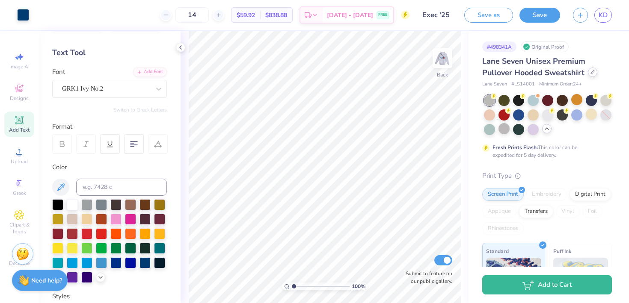
click at [591, 72] on icon at bounding box center [593, 72] width 4 height 4
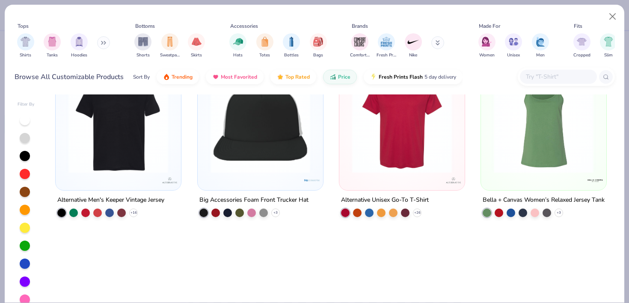
scroll to position [3302, 0]
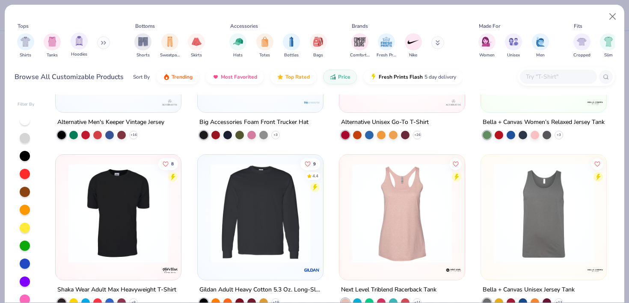
click at [85, 48] on div "Hoodies" at bounding box center [79, 45] width 17 height 25
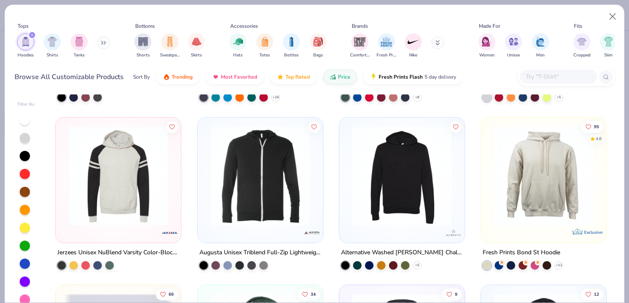
scroll to position [1663, 0]
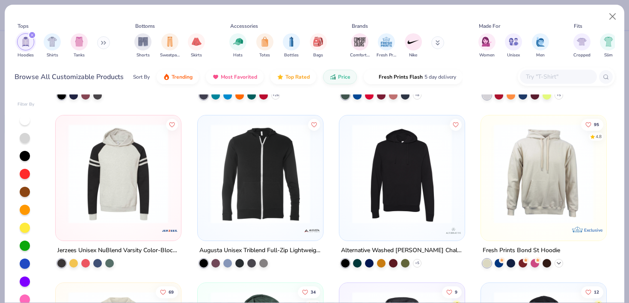
click at [559, 263] on polyline at bounding box center [558, 264] width 3 height 2
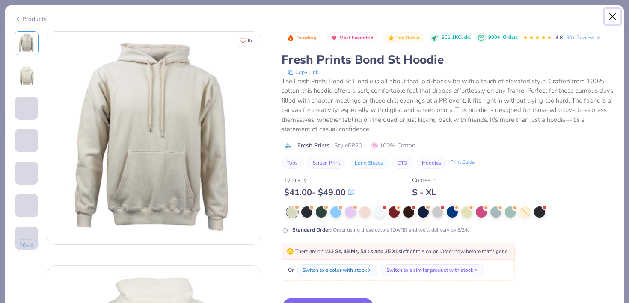
click at [607, 16] on button "Close" at bounding box center [613, 17] width 16 height 16
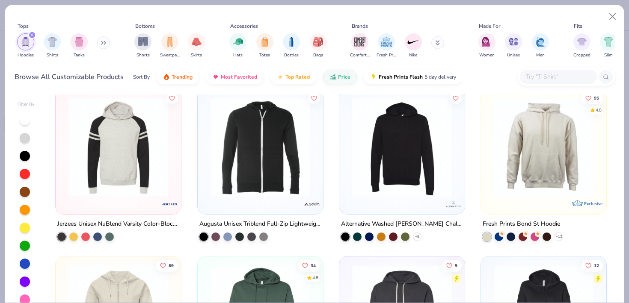
scroll to position [1693, 0]
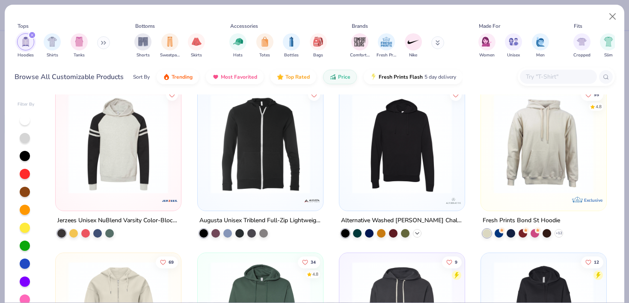
click at [417, 233] on polyline at bounding box center [417, 234] width 3 height 2
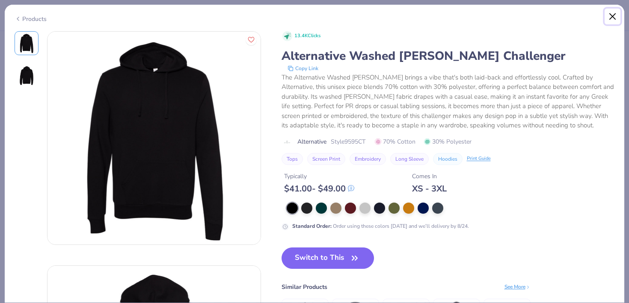
click at [616, 17] on button "Close" at bounding box center [613, 17] width 16 height 16
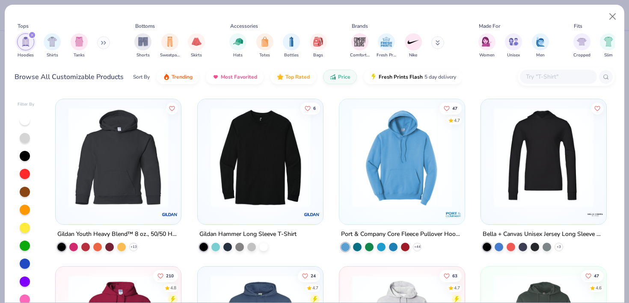
scroll to position [13, 0]
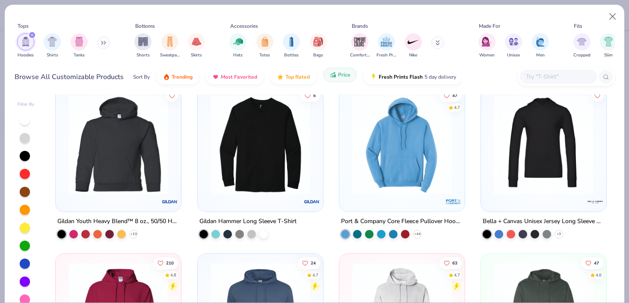
click at [344, 72] on span "Price" at bounding box center [344, 74] width 12 height 7
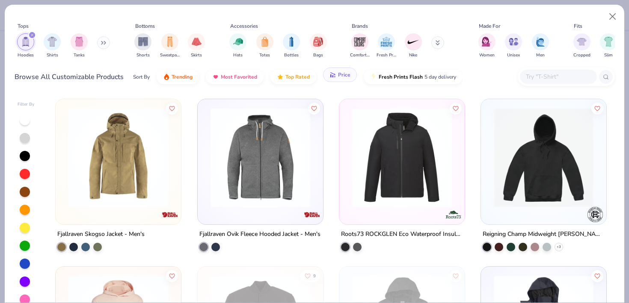
click at [344, 72] on span "Price" at bounding box center [344, 74] width 12 height 7
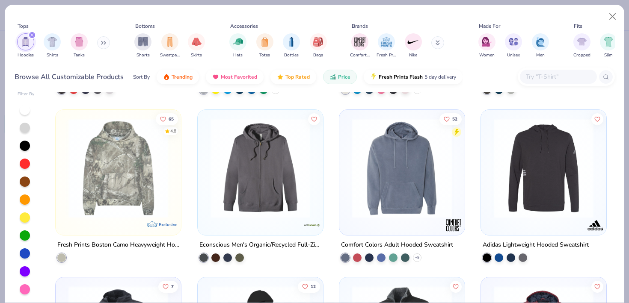
scroll to position [3002, 0]
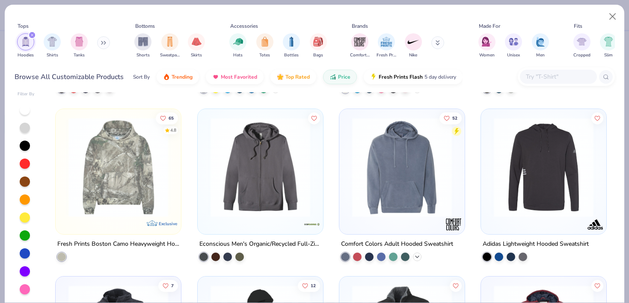
click at [418, 254] on icon at bounding box center [417, 257] width 7 height 7
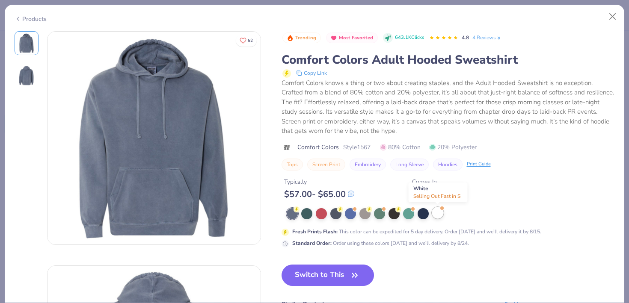
click at [442, 212] on div at bounding box center [437, 213] width 11 height 11
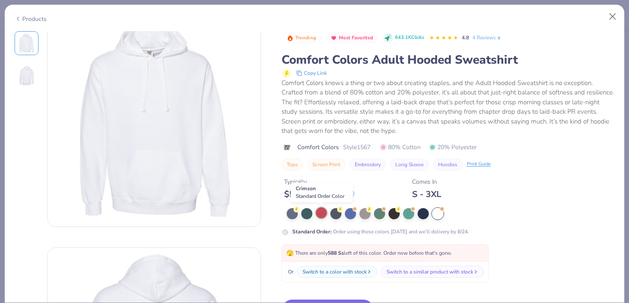
scroll to position [19, 0]
click at [619, 14] on button "Close" at bounding box center [613, 17] width 16 height 16
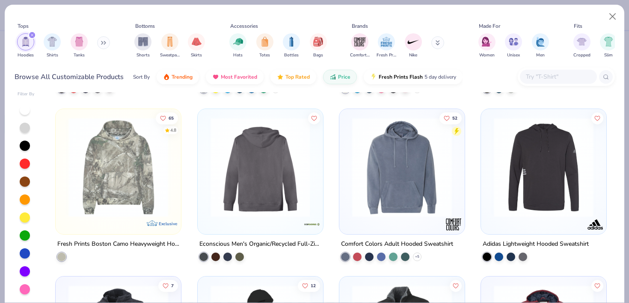
click at [206, 204] on img at bounding box center [152, 167] width 108 height 100
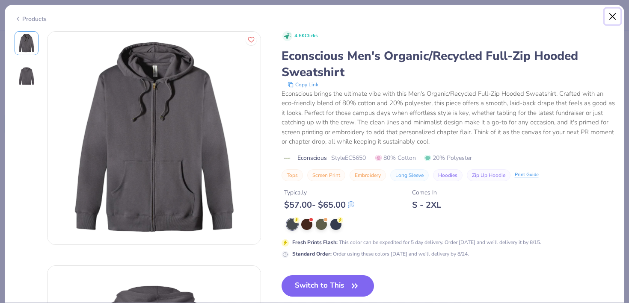
click at [611, 14] on button "Close" at bounding box center [613, 17] width 16 height 16
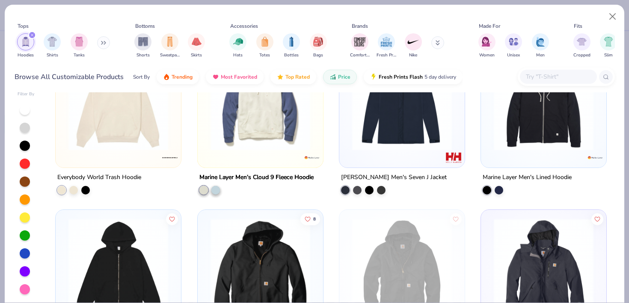
scroll to position [4990, 0]
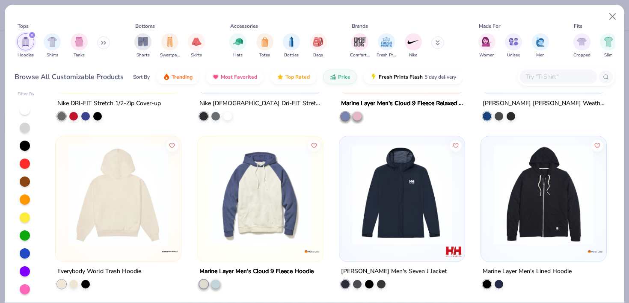
click at [64, 235] on img at bounding box center [10, 195] width 108 height 100
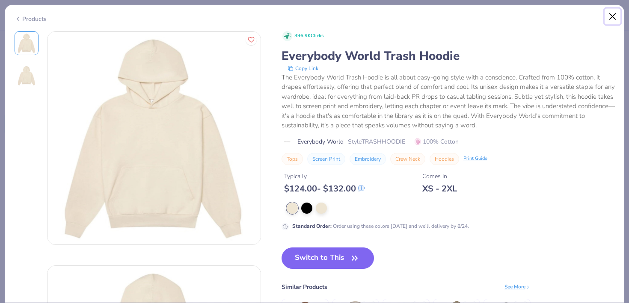
click at [616, 19] on button "Close" at bounding box center [613, 17] width 16 height 16
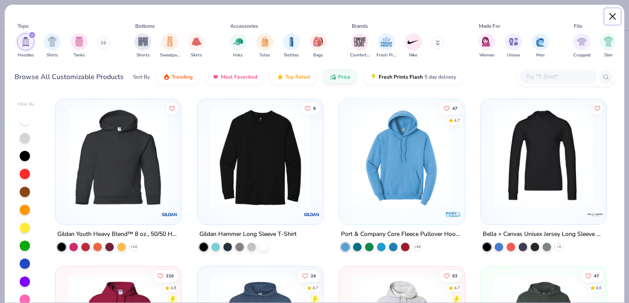
click at [611, 11] on button "Close" at bounding box center [613, 17] width 16 height 16
